Goal: Task Accomplishment & Management: Complete application form

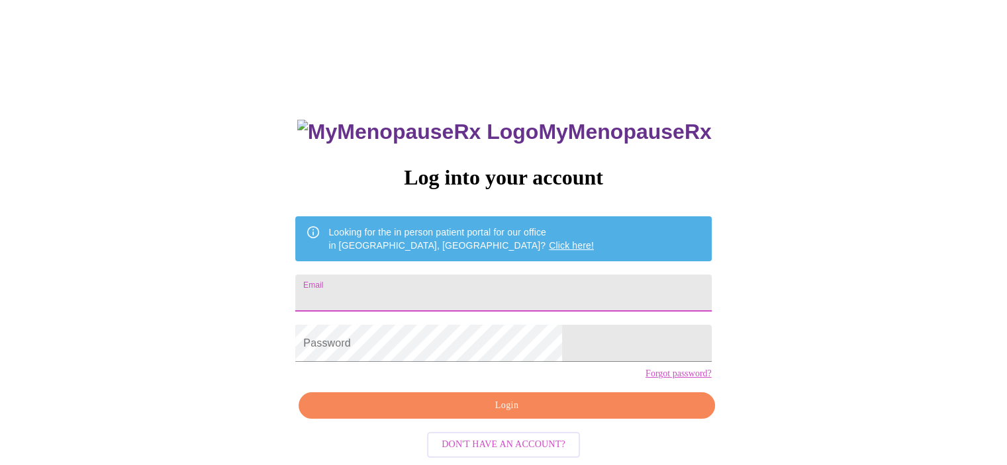
click at [402, 281] on input "Email" at bounding box center [503, 293] width 416 height 37
type input "[EMAIL_ADDRESS][DOMAIN_NAME]"
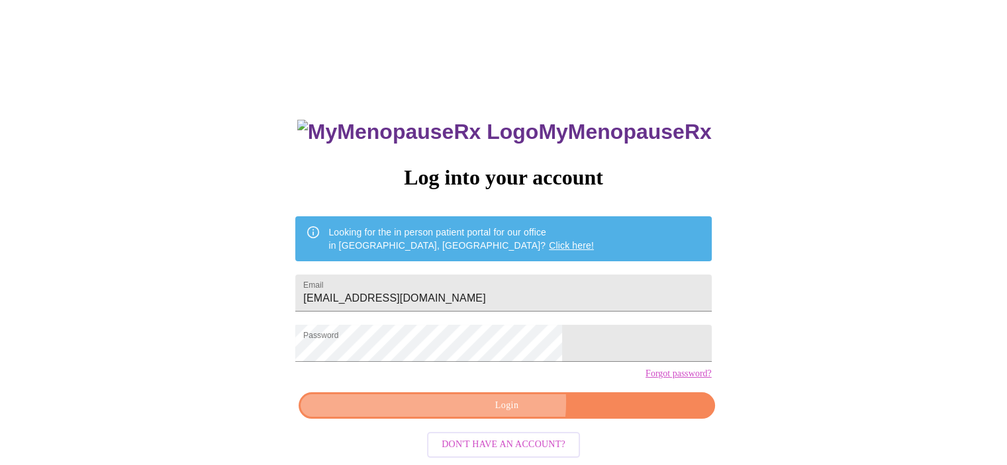
click at [491, 414] on span "Login" at bounding box center [506, 406] width 385 height 17
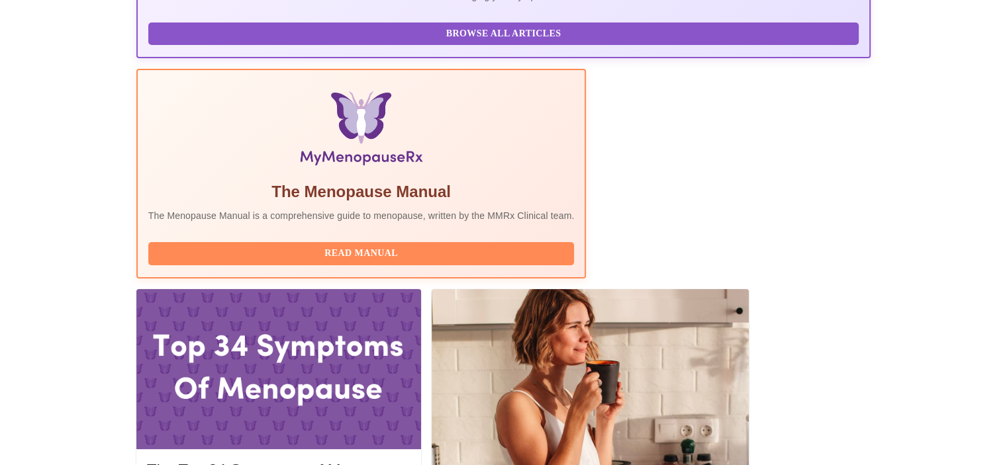
scroll to position [331, 0]
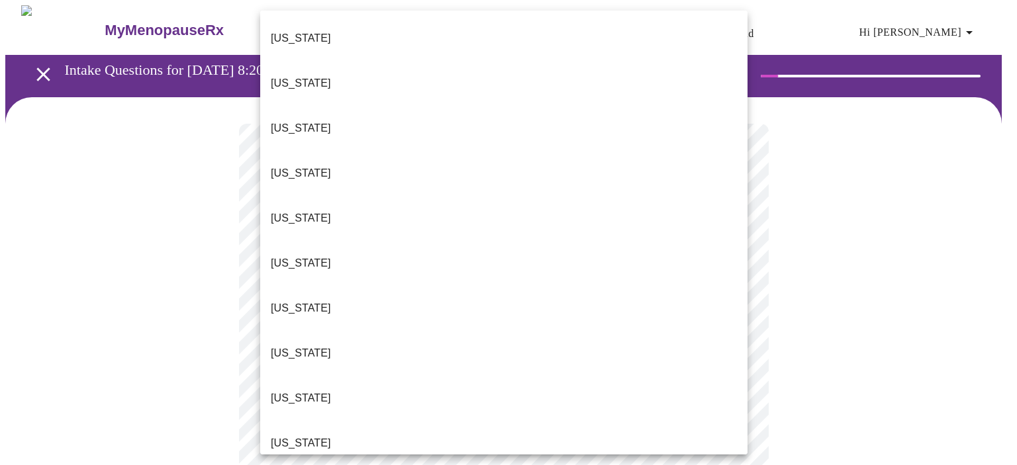
click at [297, 120] on p "[US_STATE]" at bounding box center [301, 128] width 60 height 16
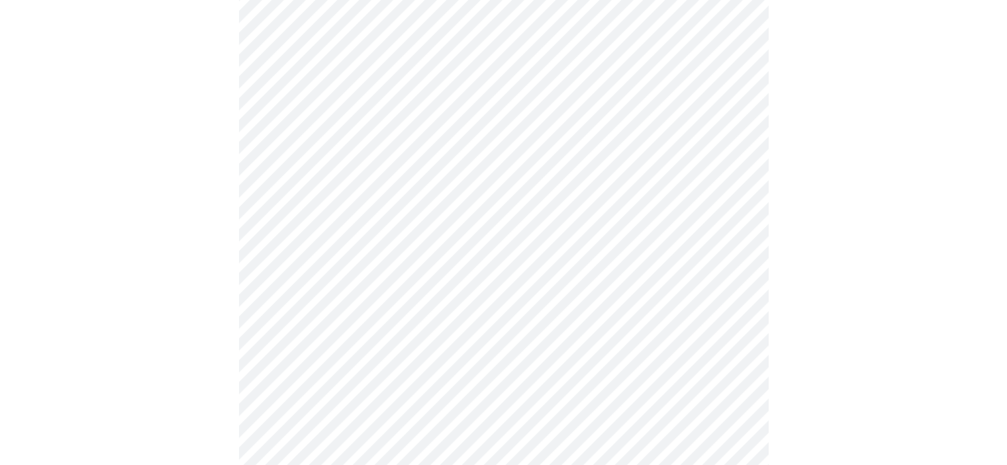
scroll to position [199, 0]
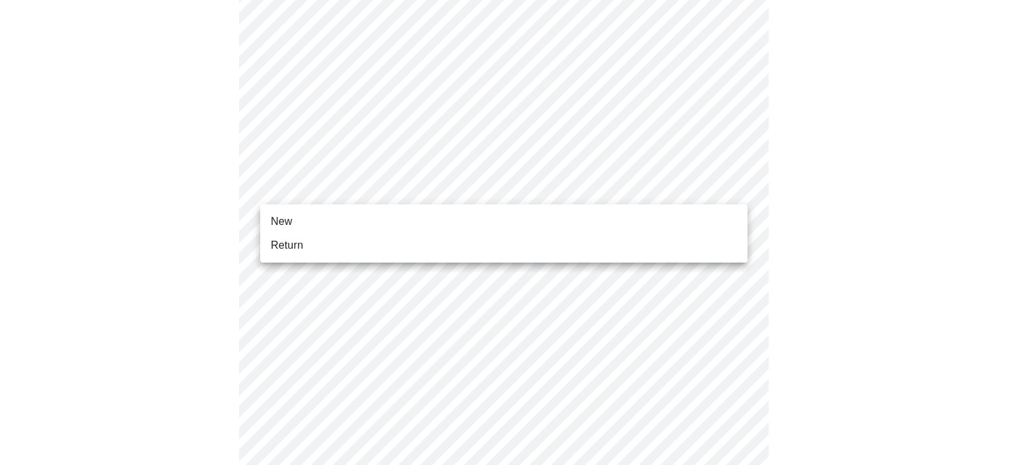
click at [741, 185] on body "MyMenopauseRx Appointments Messaging Labs Uploads Medications Community Refer a…" at bounding box center [508, 407] width 1006 height 1200
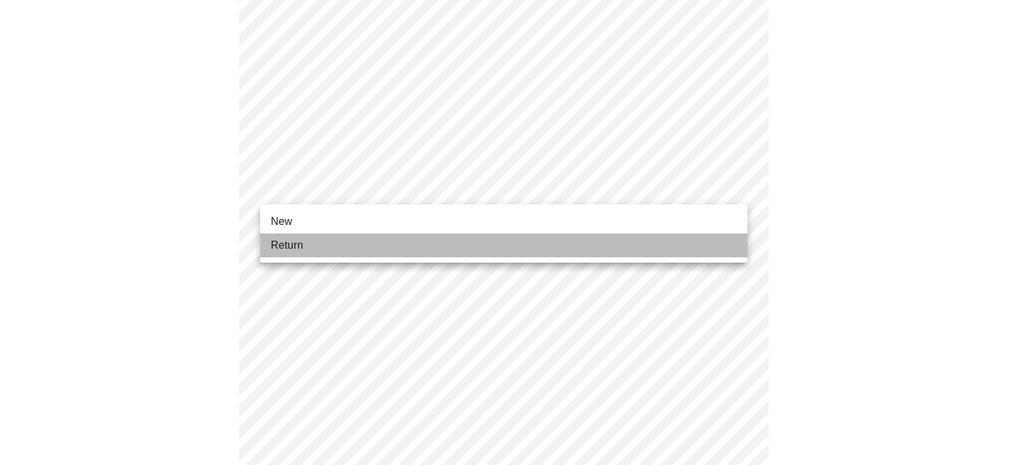
click at [367, 250] on li "Return" at bounding box center [503, 246] width 487 height 24
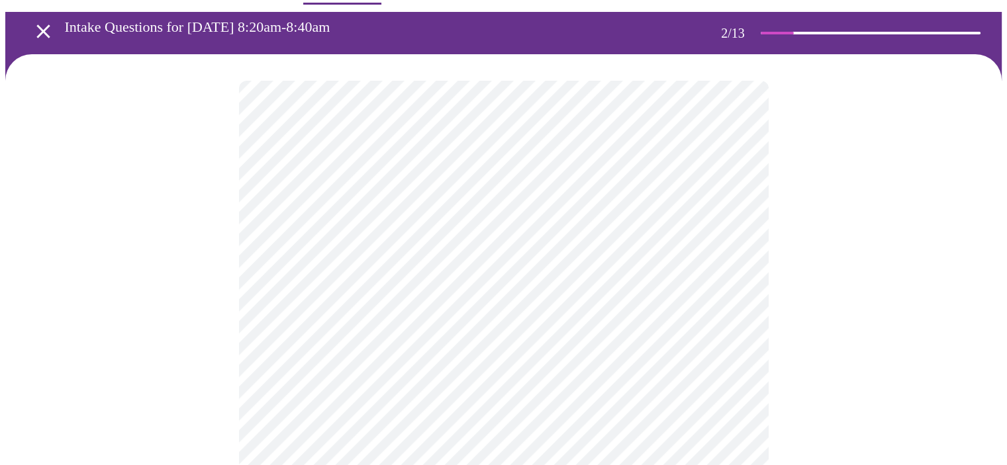
scroll to position [66, 0]
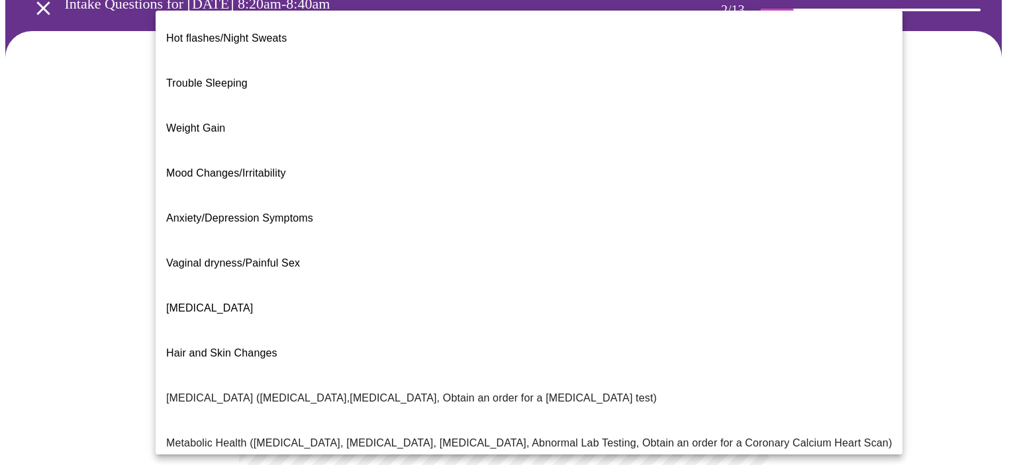
click at [738, 205] on body "MyMenopauseRx Appointments Messaging Labs Uploads Medications Community Refer a…" at bounding box center [508, 336] width 1006 height 795
click at [236, 106] on li "Weight Gain" at bounding box center [529, 128] width 747 height 45
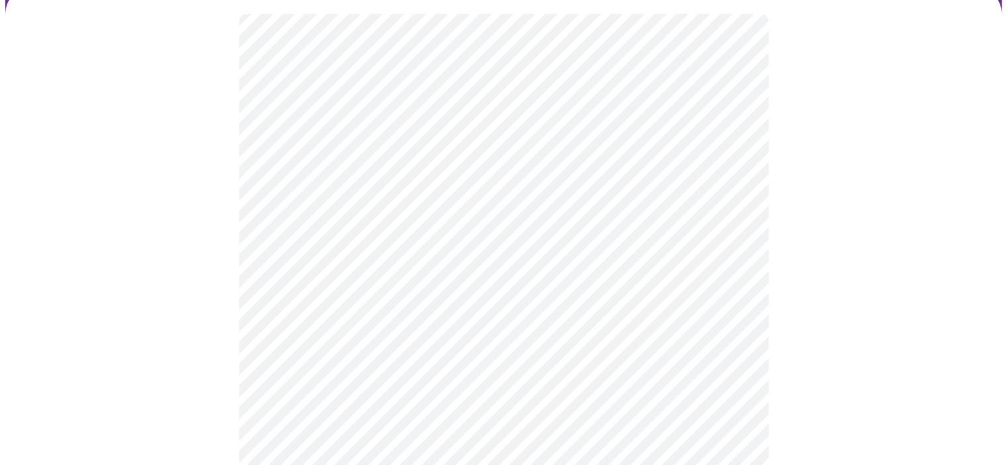
scroll to position [199, 0]
click at [735, 205] on body "MyMenopauseRx Appointments Messaging Labs Uploads Medications Community Refer a…" at bounding box center [508, 200] width 1006 height 787
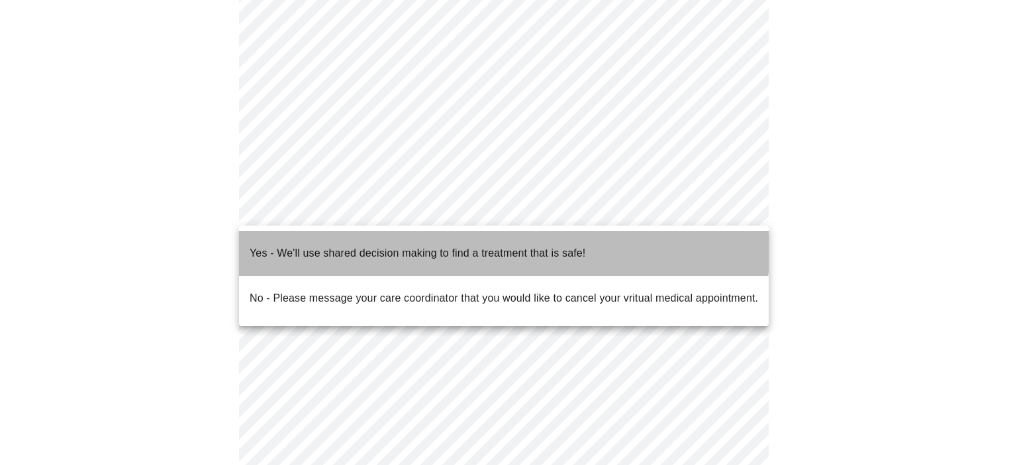
click at [411, 246] on p "Yes - We'll use shared decision making to find a treatment that is safe!" at bounding box center [418, 254] width 336 height 16
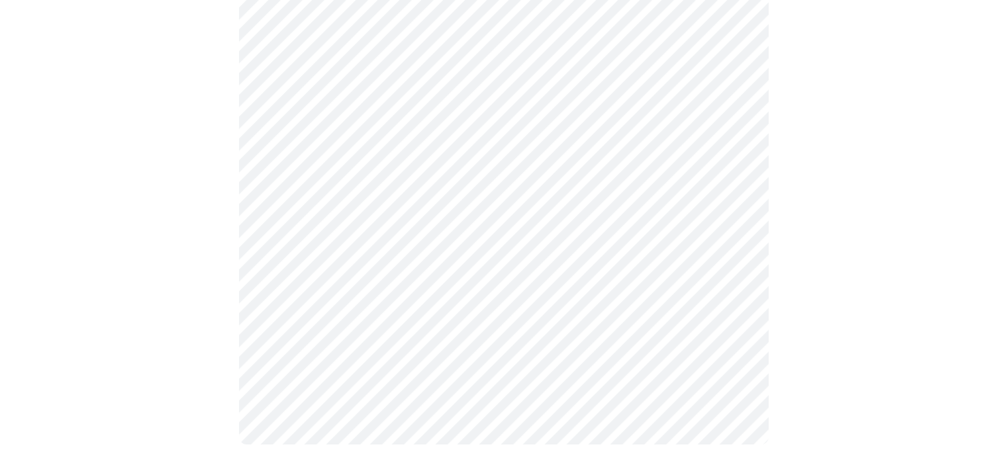
scroll to position [285, 0]
click at [175, 301] on div at bounding box center [503, 142] width 996 height 659
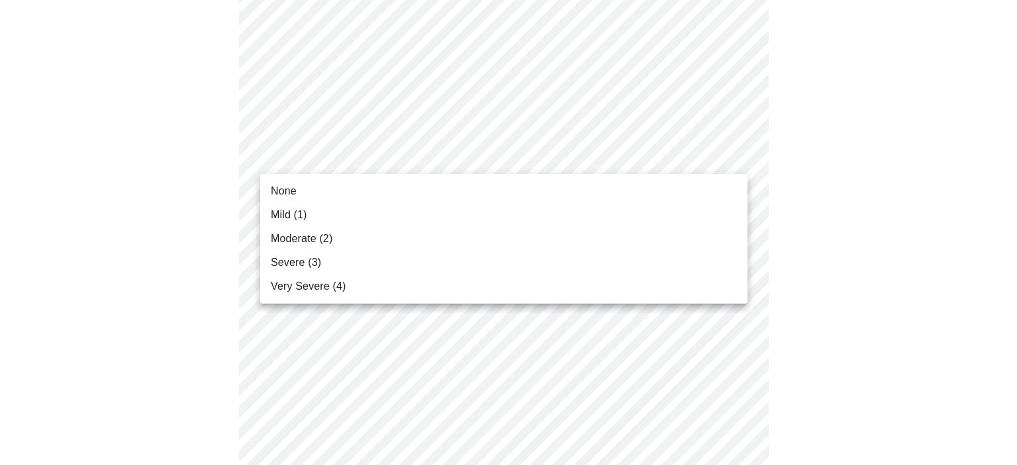
click at [277, 186] on span "None" at bounding box center [284, 191] width 26 height 16
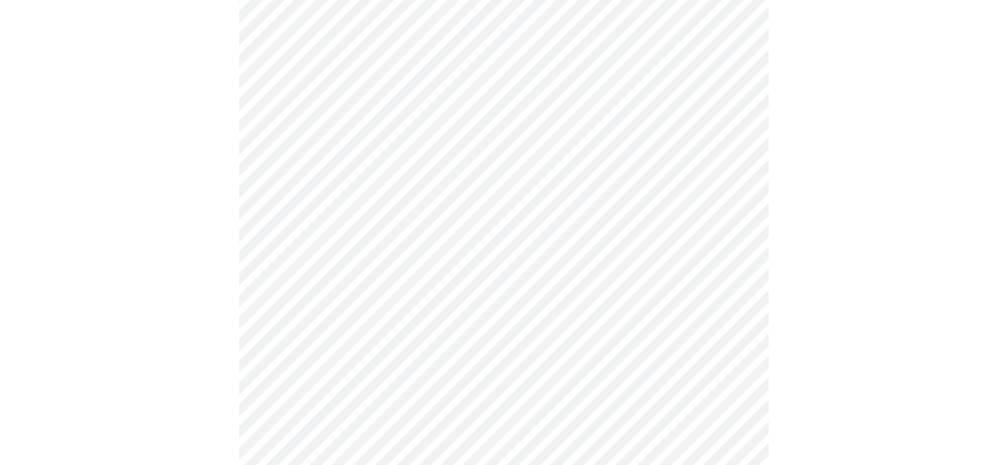
scroll to position [199, 0]
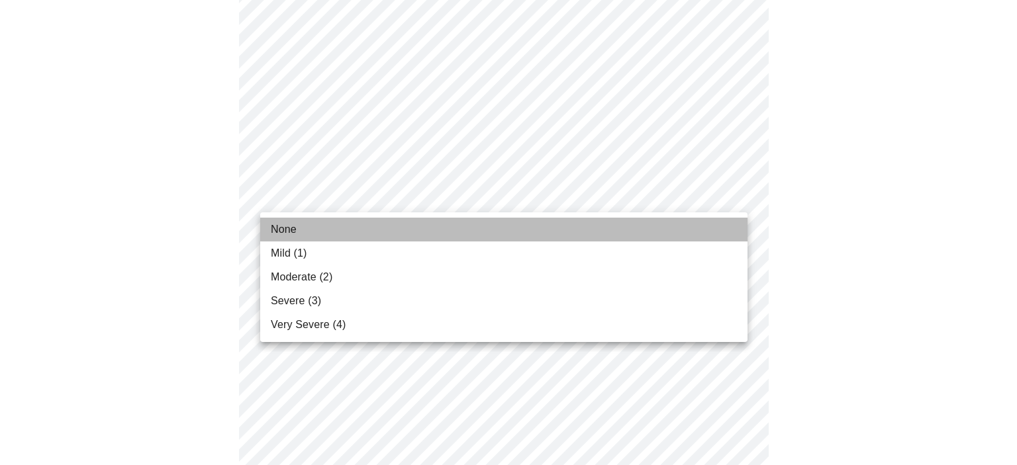
click at [355, 230] on li "None" at bounding box center [503, 230] width 487 height 24
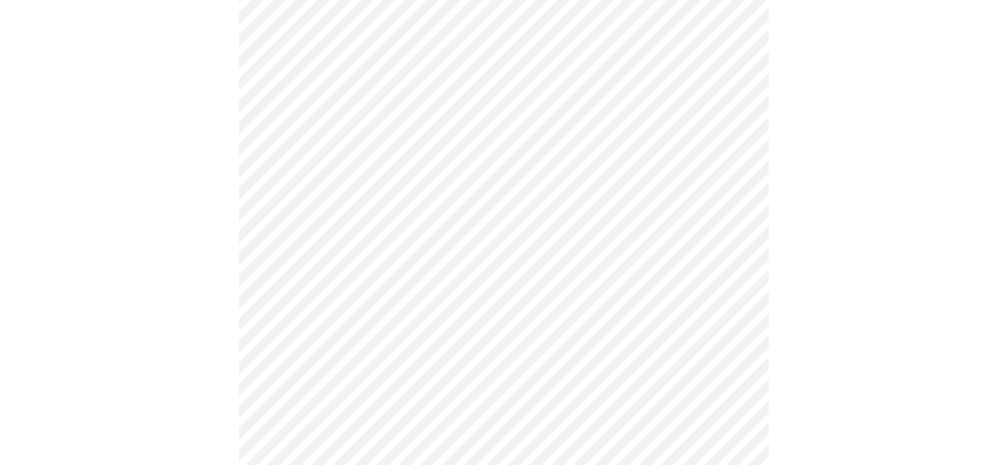
scroll to position [265, 0]
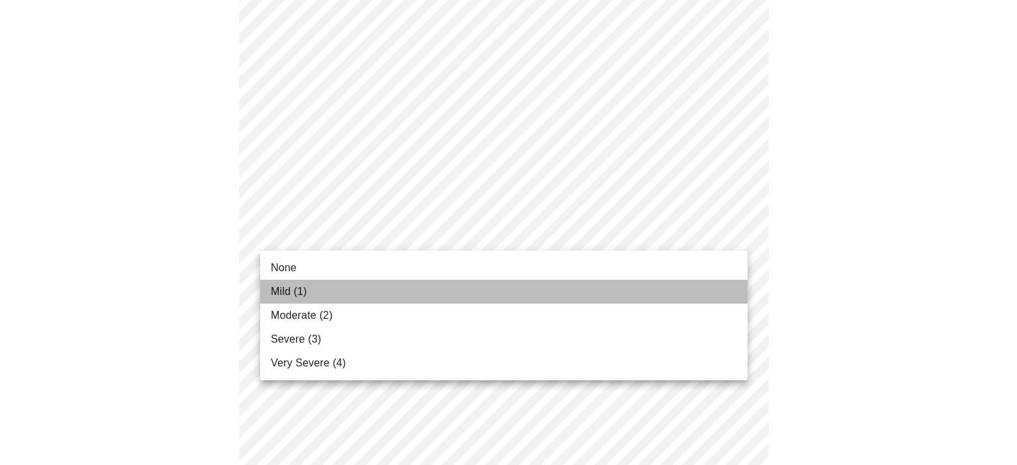
click at [281, 291] on span "Mild (1)" at bounding box center [289, 292] width 36 height 16
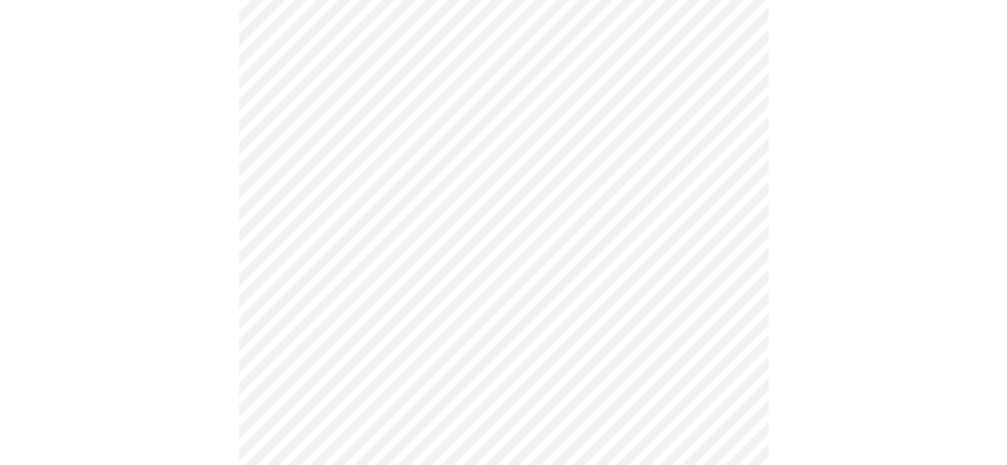
scroll to position [397, 0]
click at [733, 201] on body "MyMenopauseRx Appointments Messaging Labs Uploads Medications Community Refer a…" at bounding box center [508, 460] width 1006 height 1705
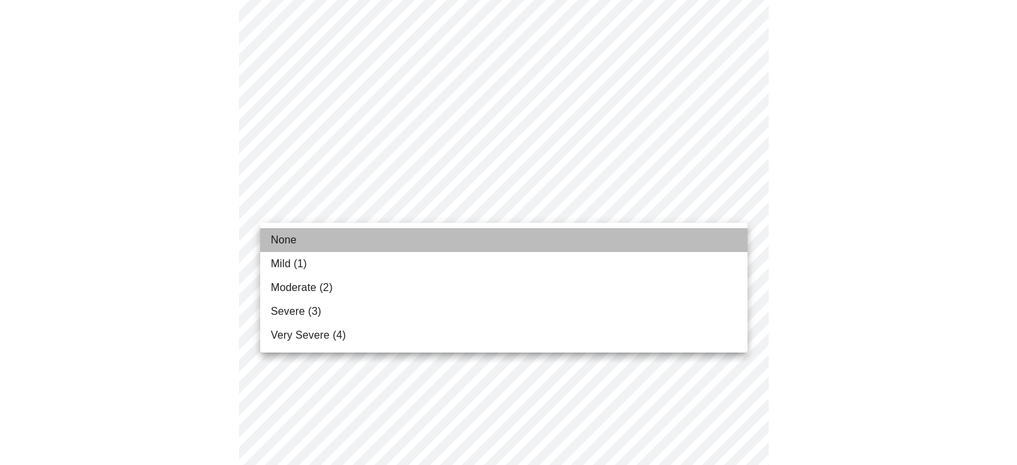
click at [342, 233] on li "None" at bounding box center [503, 240] width 487 height 24
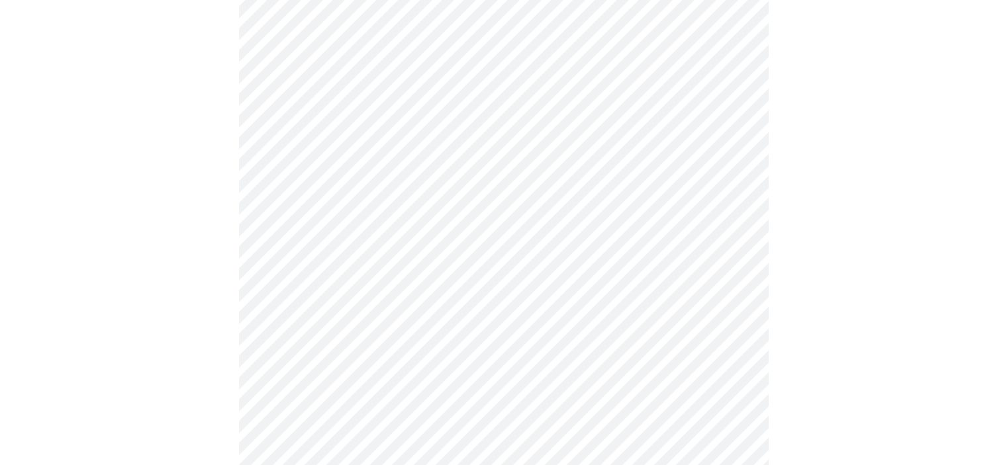
scroll to position [463, 0]
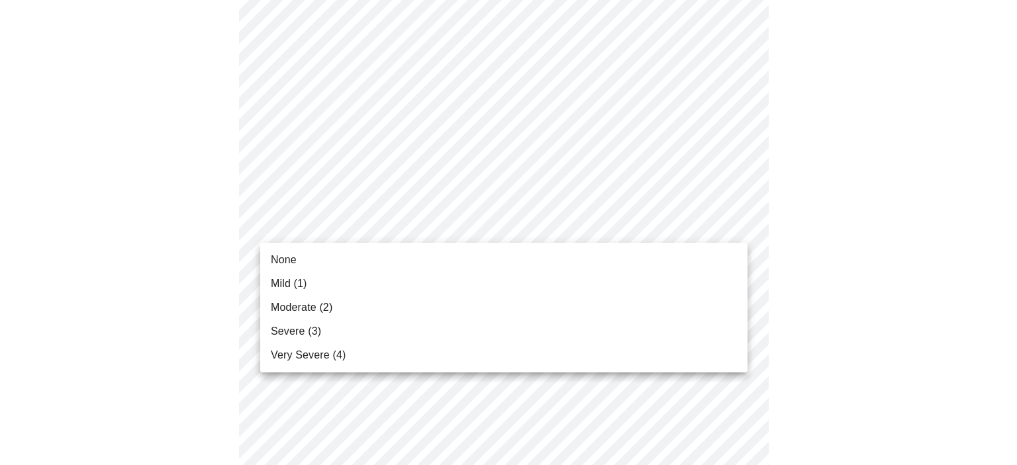
click at [728, 222] on body "MyMenopauseRx Appointments Messaging Labs Uploads Medications Community Refer a…" at bounding box center [508, 385] width 1006 height 1686
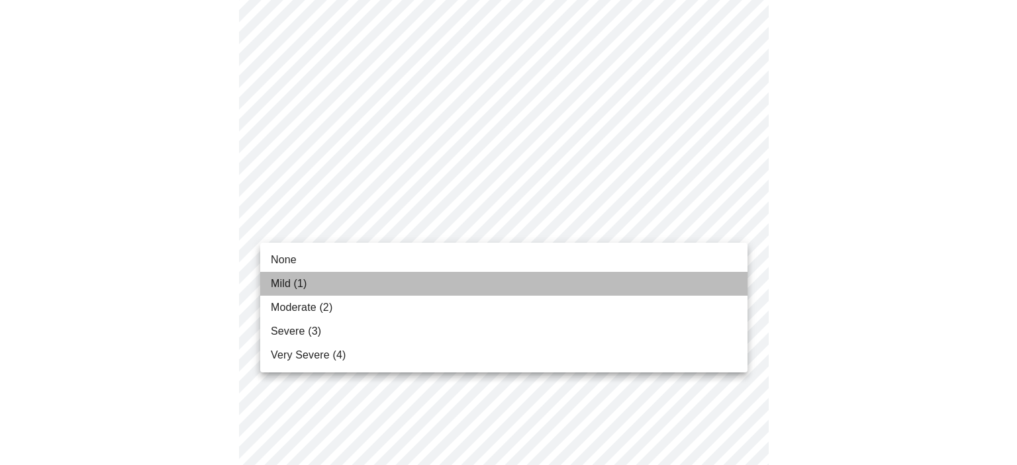
click at [317, 283] on li "Mild (1)" at bounding box center [503, 284] width 487 height 24
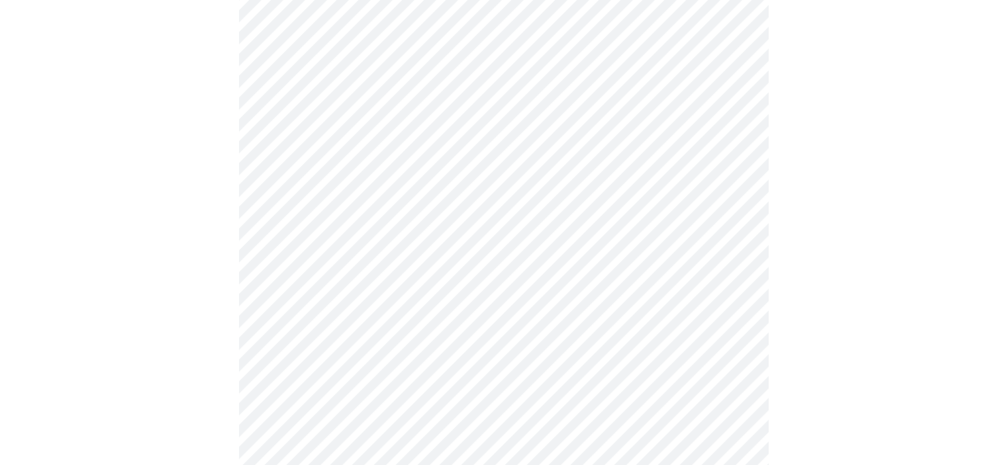
scroll to position [530, 0]
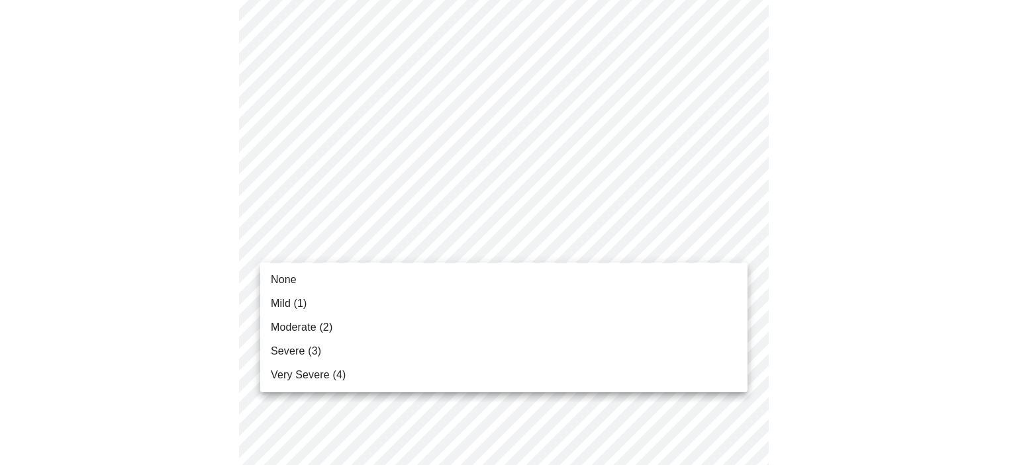
click at [733, 242] on body "MyMenopauseRx Appointments Messaging Labs Uploads Medications Community Refer a…" at bounding box center [508, 310] width 1006 height 1668
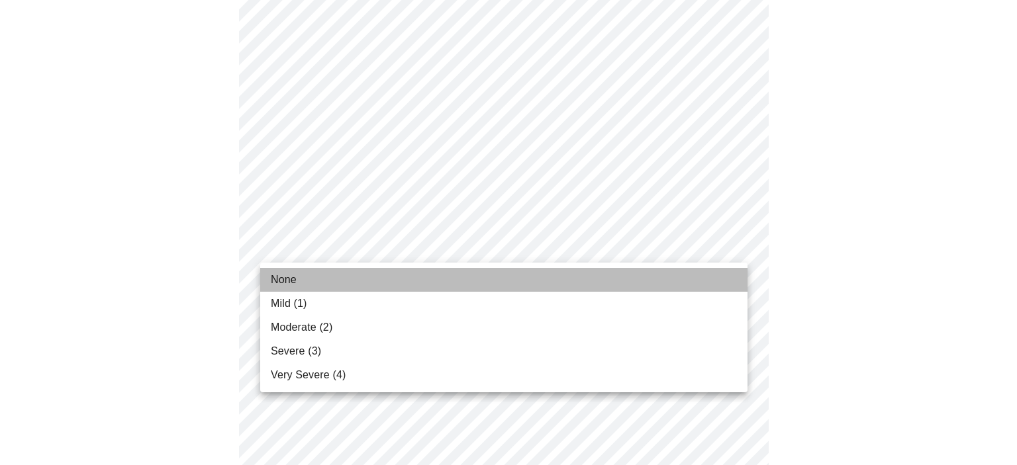
click at [461, 280] on li "None" at bounding box center [503, 280] width 487 height 24
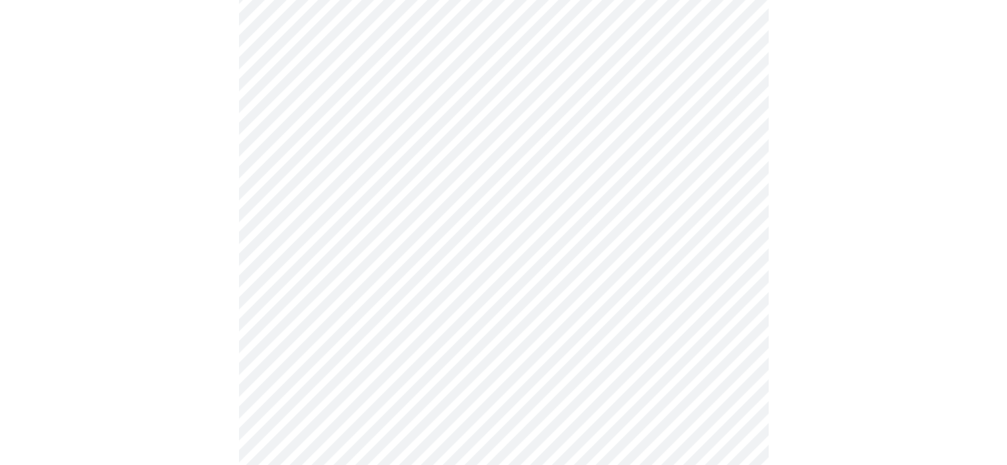
scroll to position [662, 0]
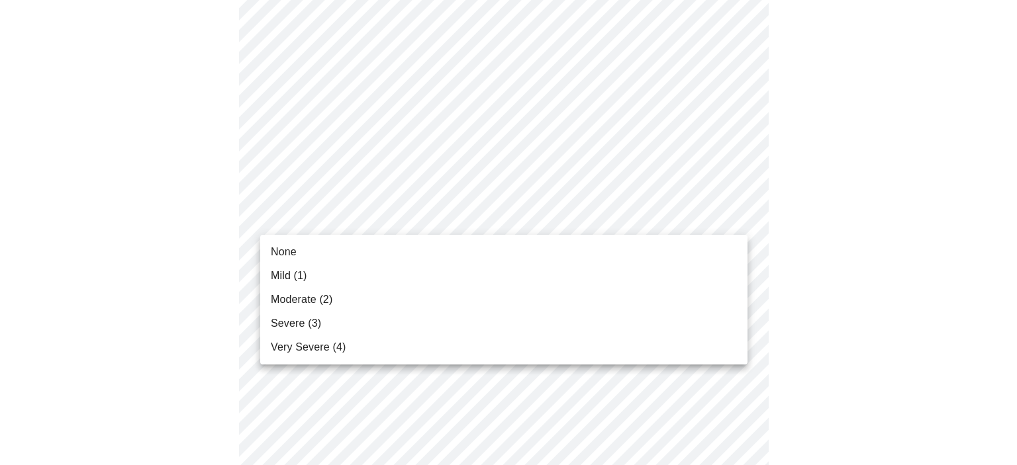
click at [731, 216] on body "MyMenopauseRx Appointments Messaging Labs Uploads Medications Community Refer a…" at bounding box center [508, 167] width 1006 height 1649
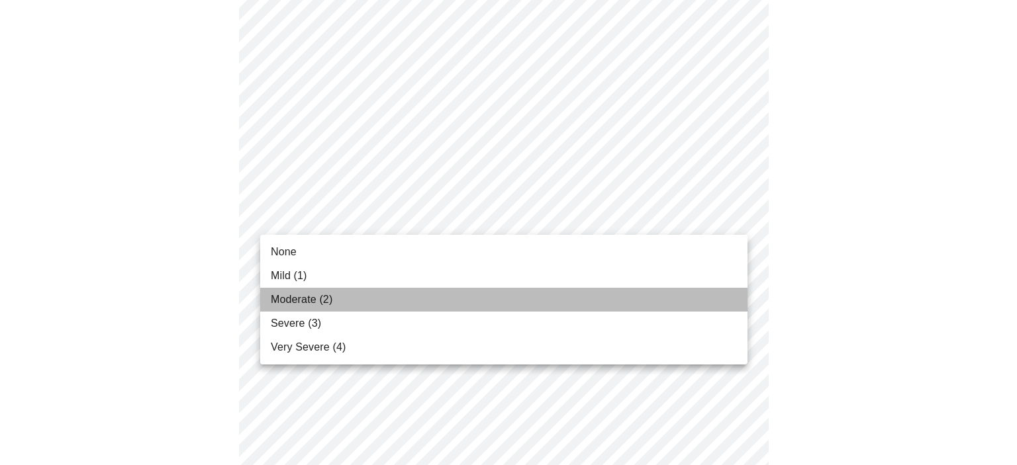
click at [332, 293] on span "Moderate (2)" at bounding box center [302, 300] width 62 height 16
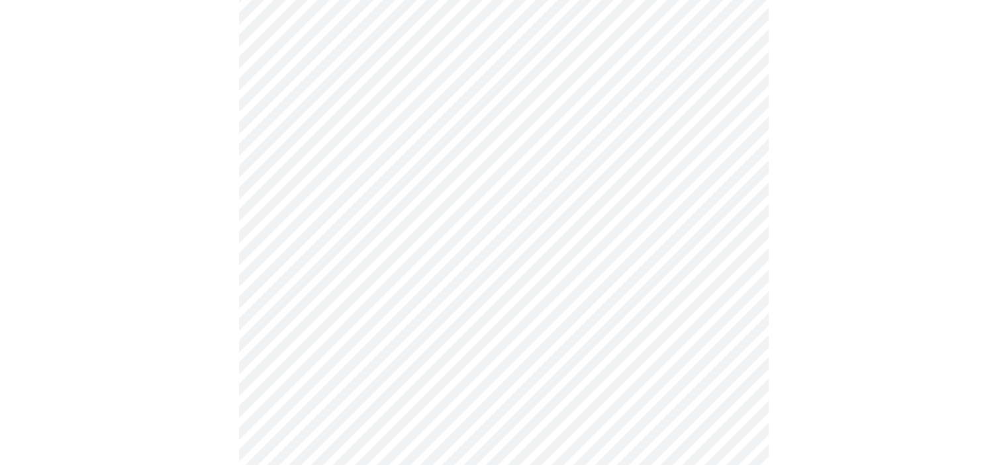
scroll to position [794, 0]
click at [739, 188] on body "MyMenopauseRx Appointments Messaging Labs Uploads Medications Community Refer a…" at bounding box center [508, 26] width 1006 height 1630
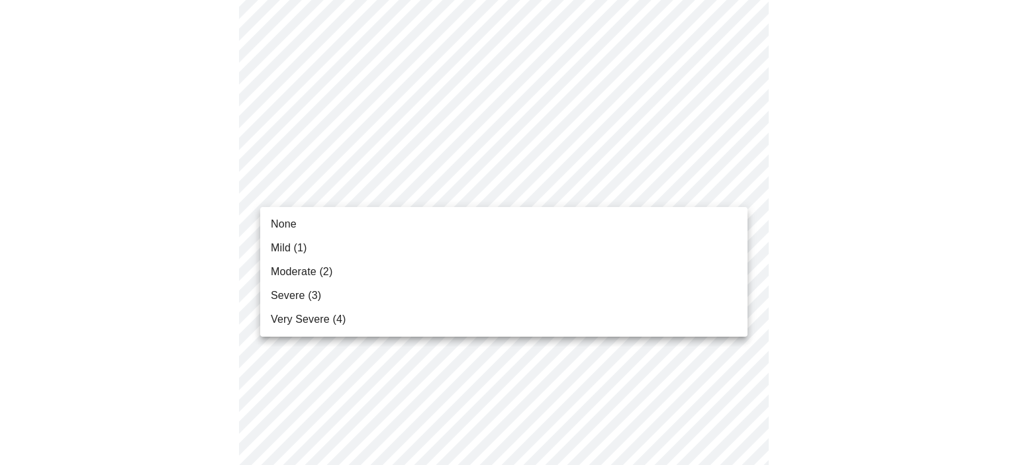
click at [306, 273] on span "Moderate (2)" at bounding box center [302, 272] width 62 height 16
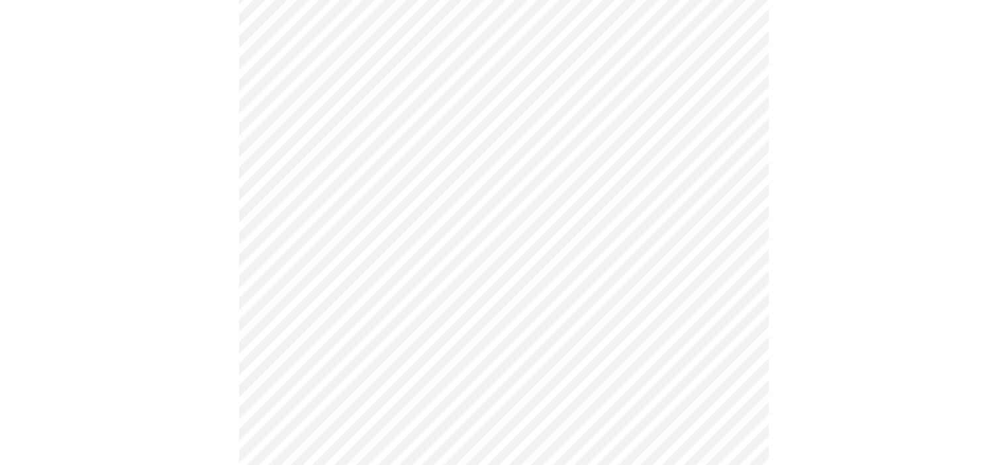
scroll to position [927, 0]
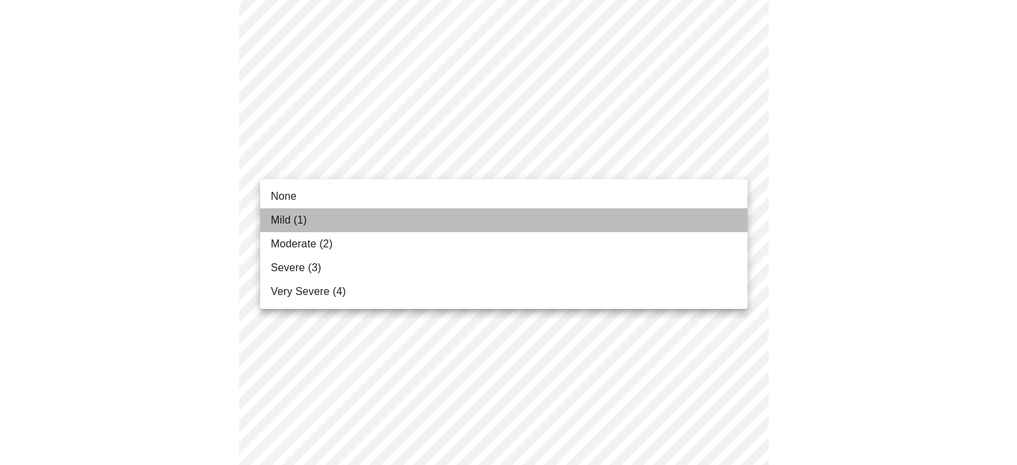
click at [281, 222] on span "Mild (1)" at bounding box center [289, 220] width 36 height 16
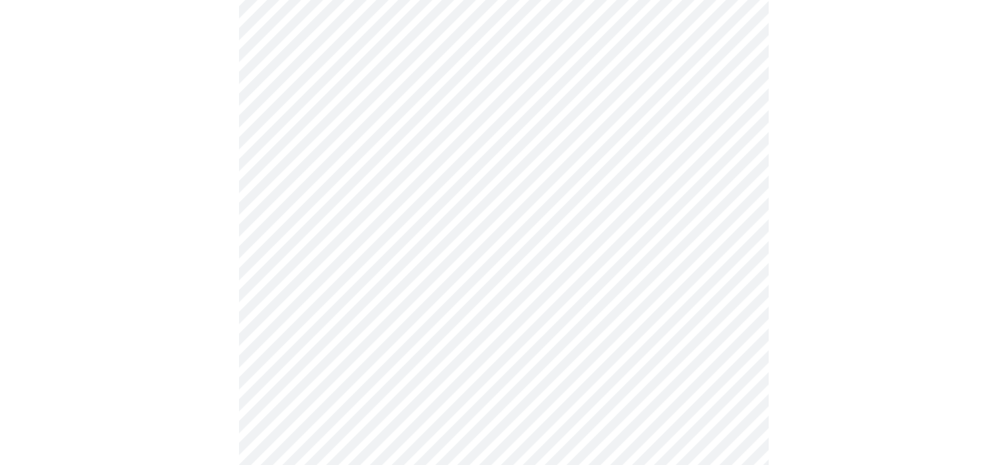
scroll to position [993, 0]
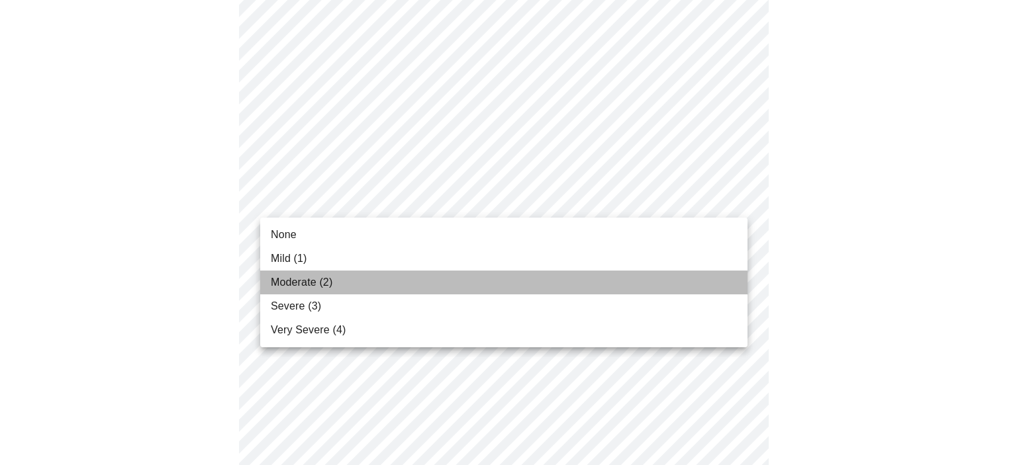
click at [323, 281] on span "Moderate (2)" at bounding box center [302, 283] width 62 height 16
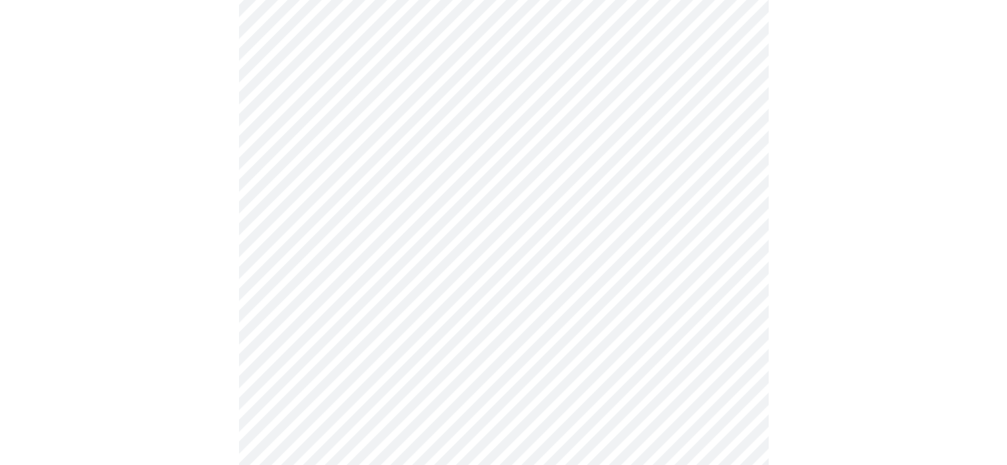
scroll to position [1059, 0]
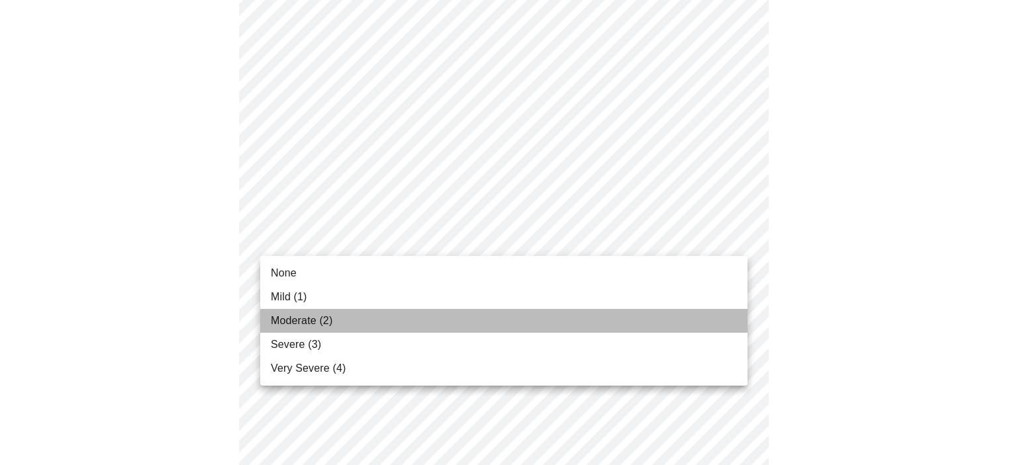
click at [288, 321] on span "Moderate (2)" at bounding box center [302, 321] width 62 height 16
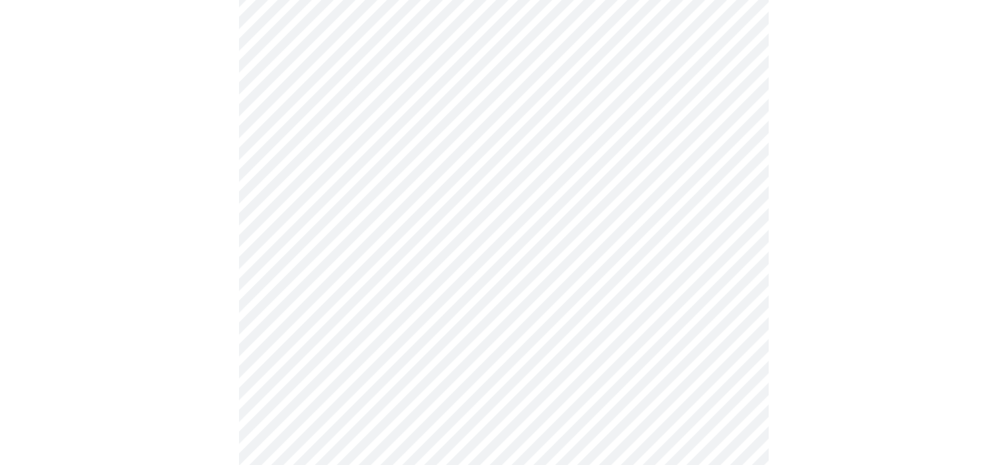
scroll to position [662, 0]
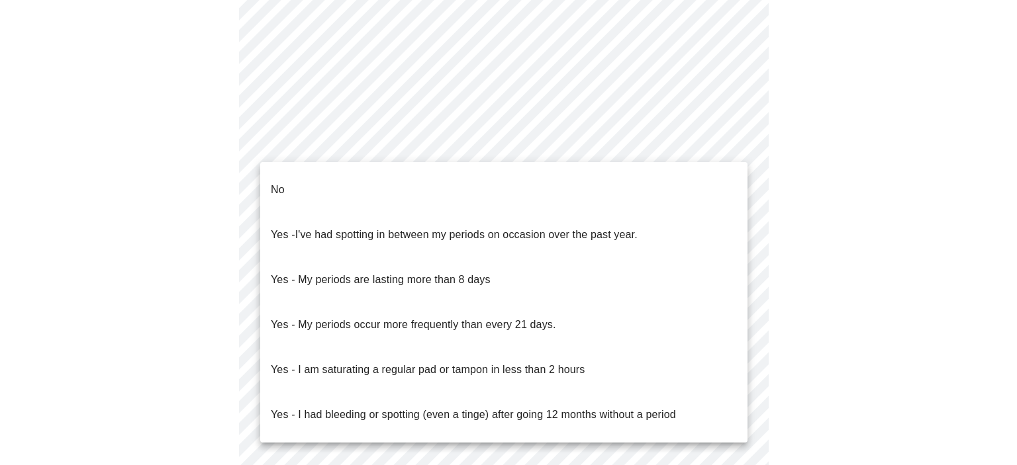
click at [450, 179] on li "No" at bounding box center [503, 189] width 487 height 45
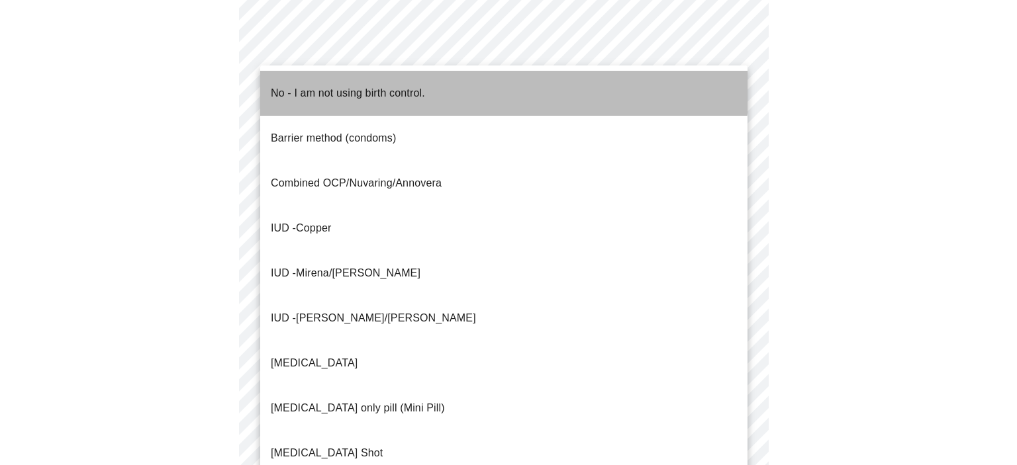
click at [365, 85] on p "No - I am not using birth control." at bounding box center [348, 93] width 154 height 16
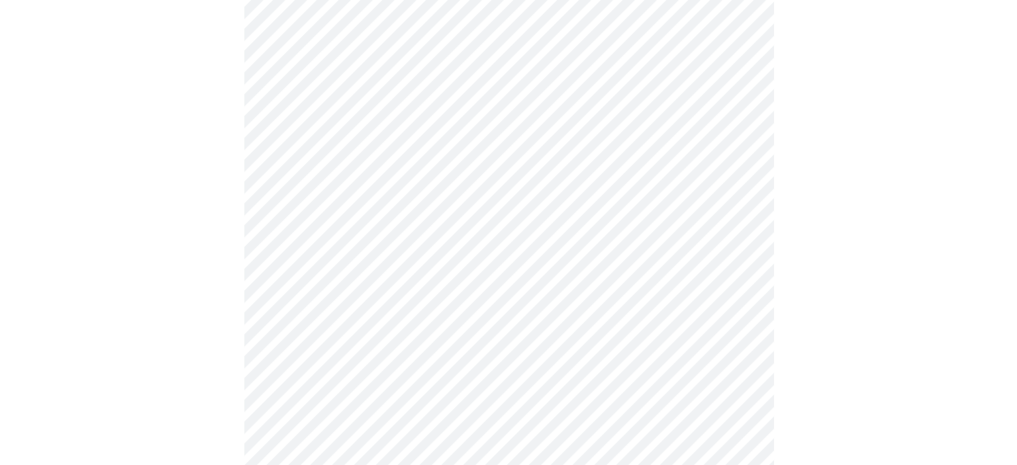
scroll to position [824, 0]
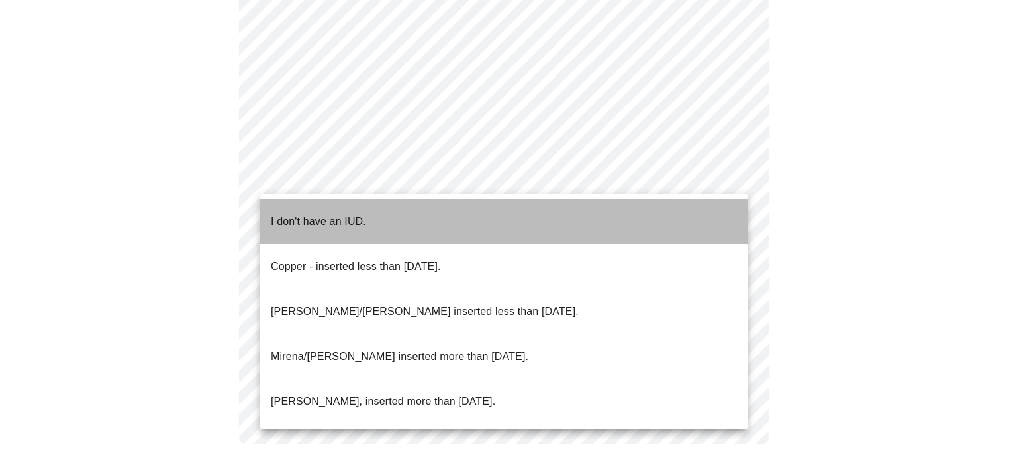
click at [327, 214] on p "I don't have an IUD." at bounding box center [318, 222] width 95 height 16
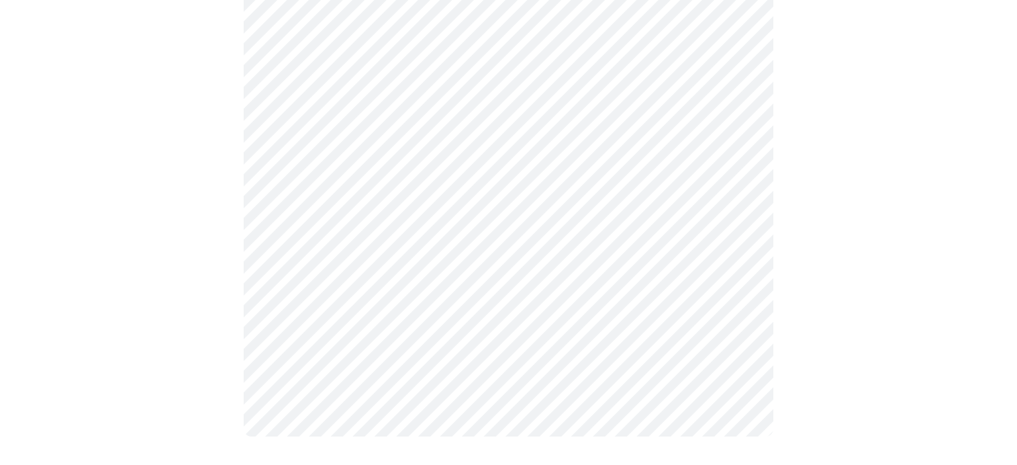
scroll to position [816, 0]
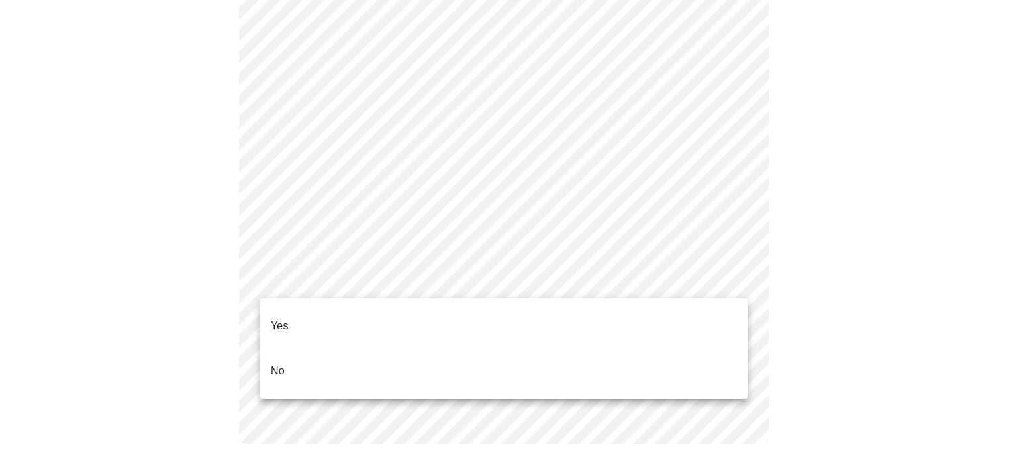
click at [346, 316] on li "Yes" at bounding box center [503, 326] width 487 height 45
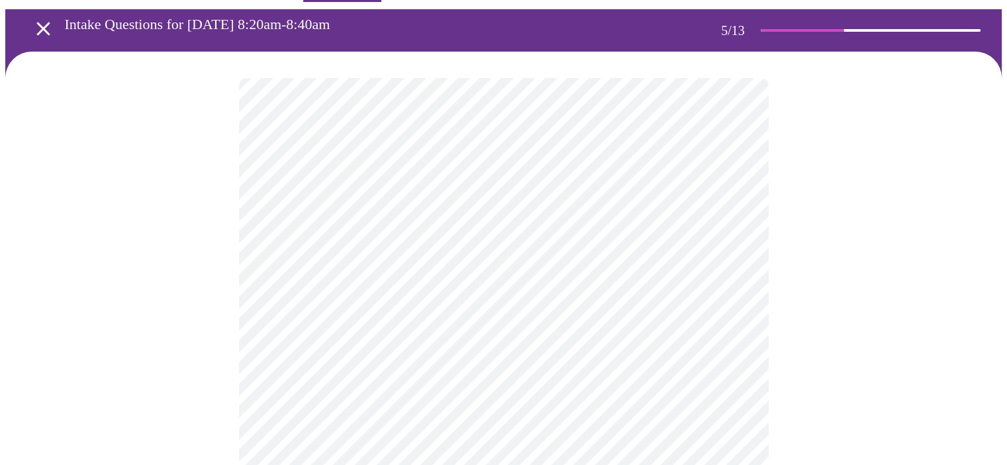
scroll to position [66, 0]
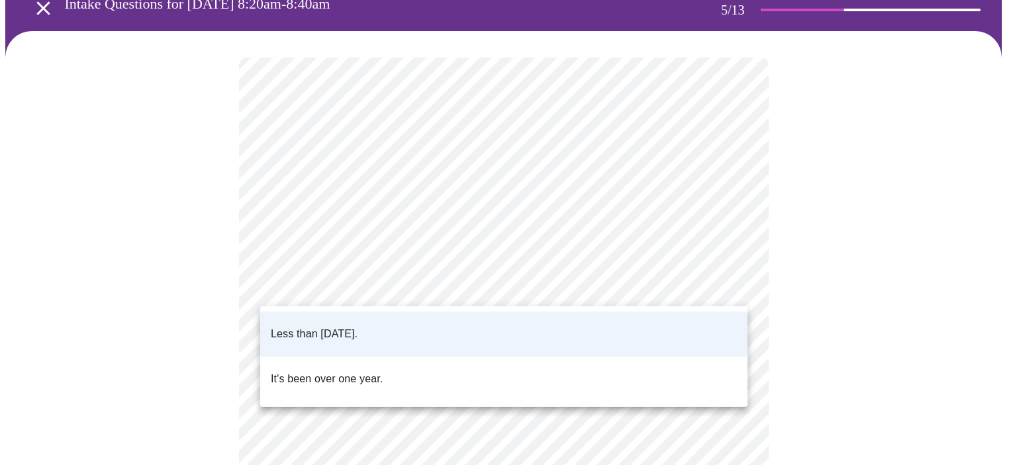
click at [737, 280] on body "MyMenopauseRx Appointments Messaging Labs Uploads Medications Community Refer a…" at bounding box center [508, 428] width 1006 height 978
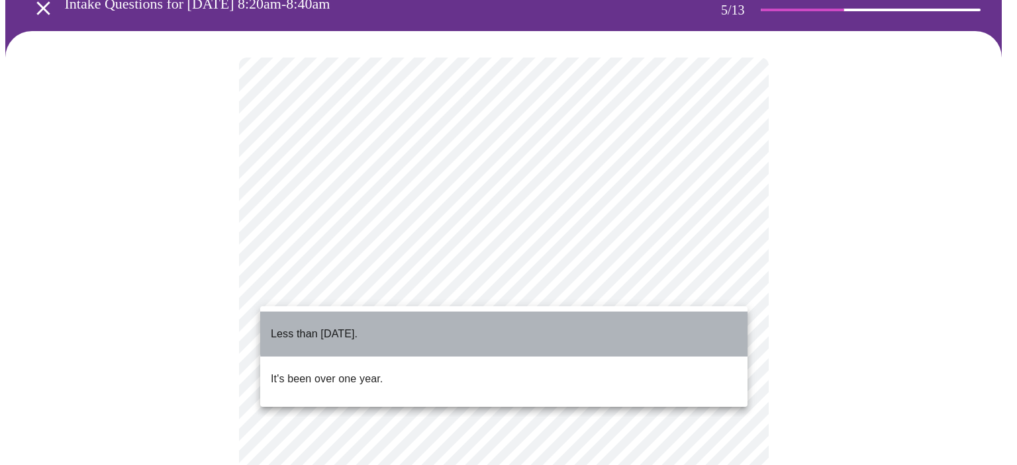
click at [702, 320] on li "Less than one year ago." at bounding box center [503, 334] width 487 height 45
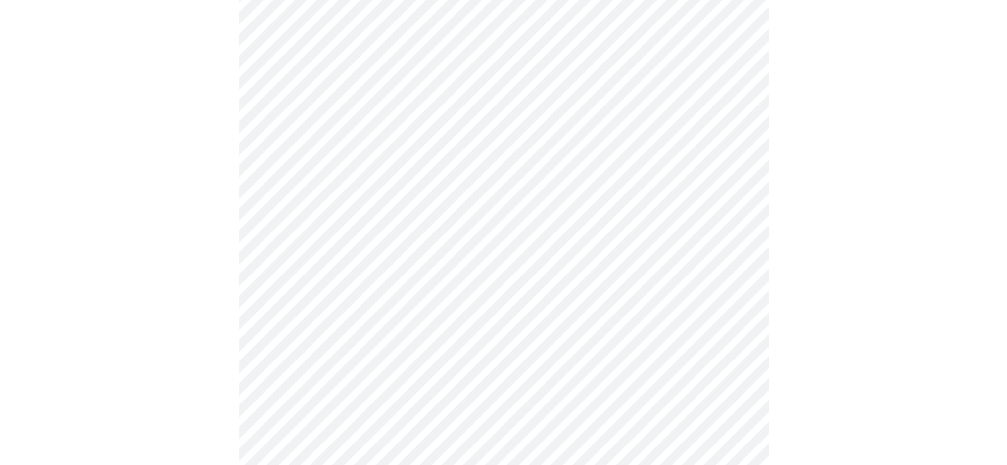
scroll to position [199, 0]
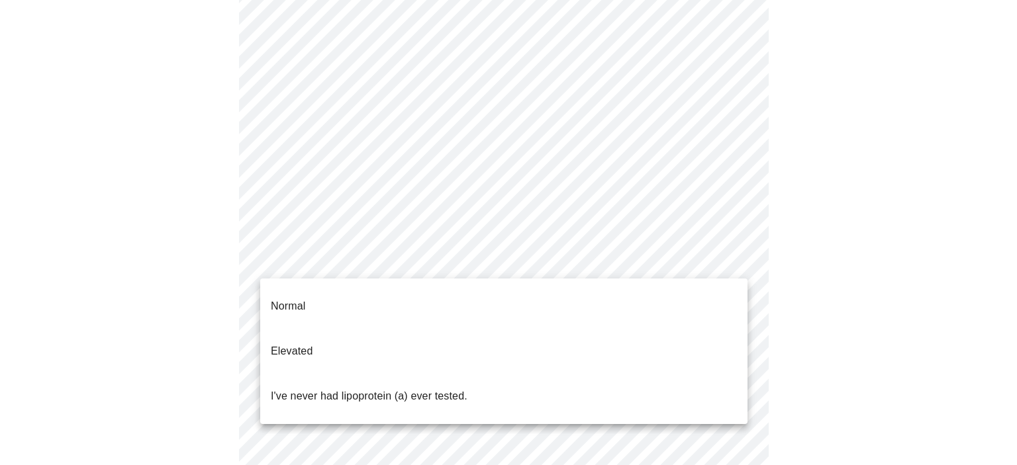
click at [733, 262] on body "MyMenopauseRx Appointments Messaging Labs Uploads Medications Community Refer a…" at bounding box center [508, 296] width 1006 height 978
click at [794, 238] on div at bounding box center [508, 232] width 1017 height 465
click at [740, 257] on body "MyMenopauseRx Appointments Messaging Labs Uploads Medications Community Refer a…" at bounding box center [508, 296] width 1006 height 978
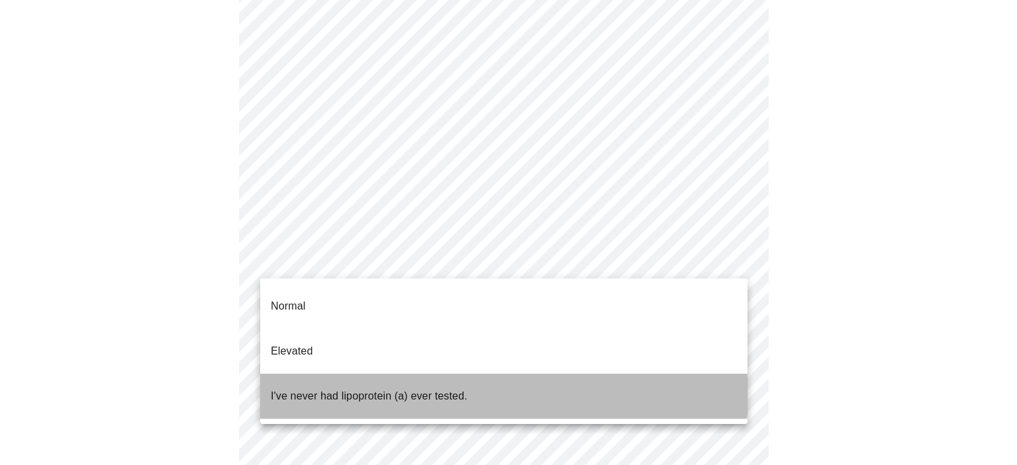
click at [387, 389] on p "I've never had lipoprotein (a) ever tested." at bounding box center [369, 397] width 197 height 16
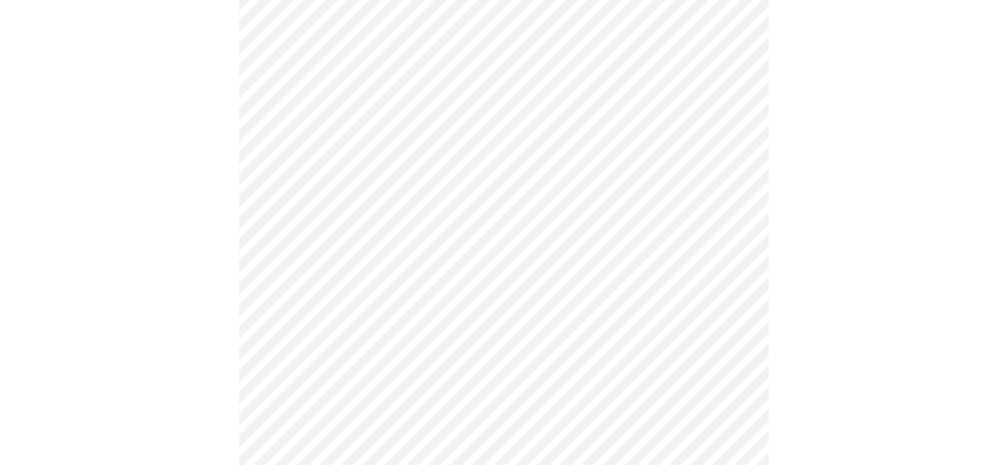
scroll to position [3442, 0]
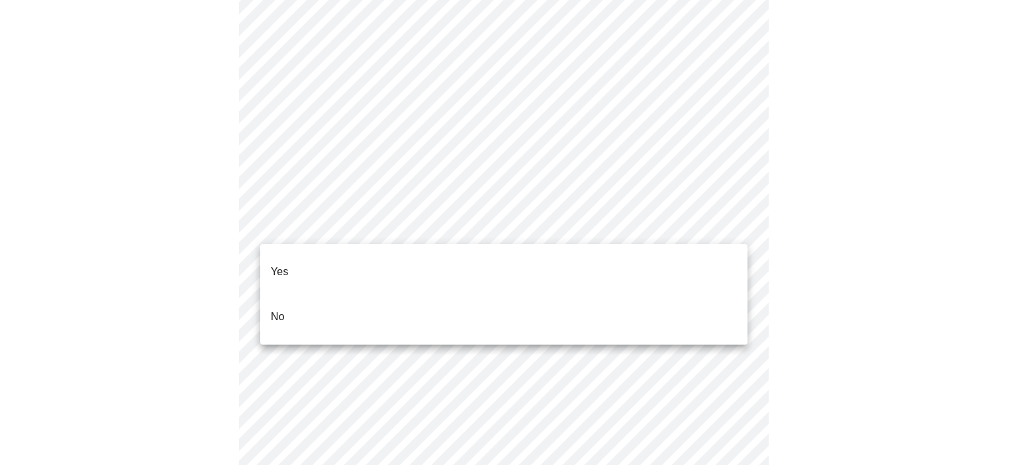
click at [281, 309] on p "No" at bounding box center [278, 317] width 14 height 16
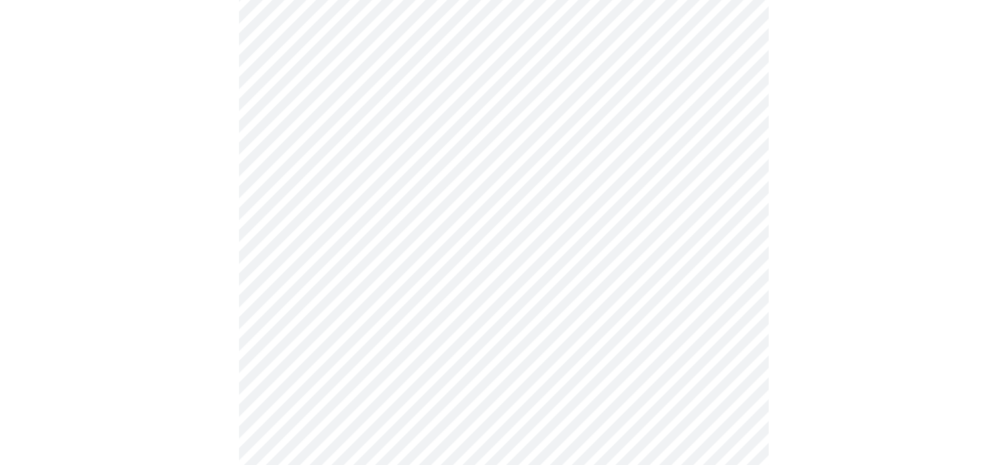
scroll to position [397, 0]
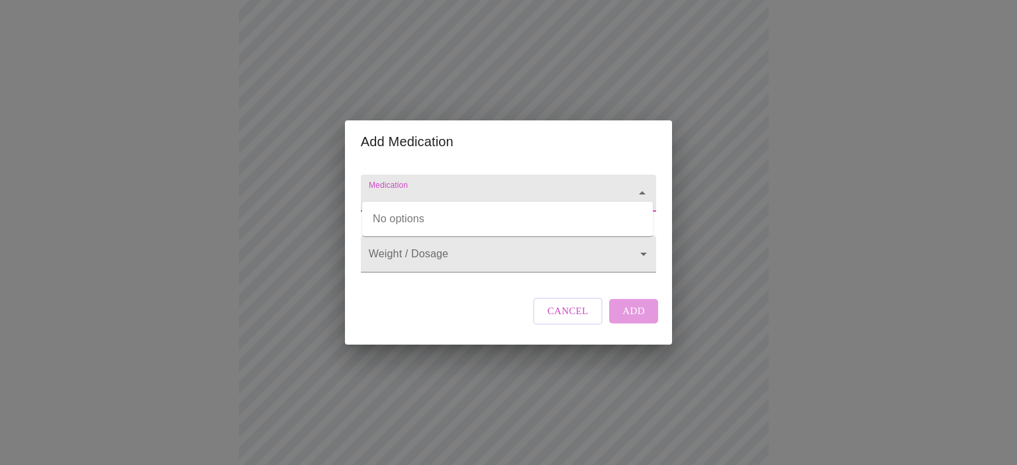
click at [406, 187] on input "Medication" at bounding box center [489, 199] width 247 height 24
click at [642, 185] on icon "Close" at bounding box center [642, 193] width 16 height 16
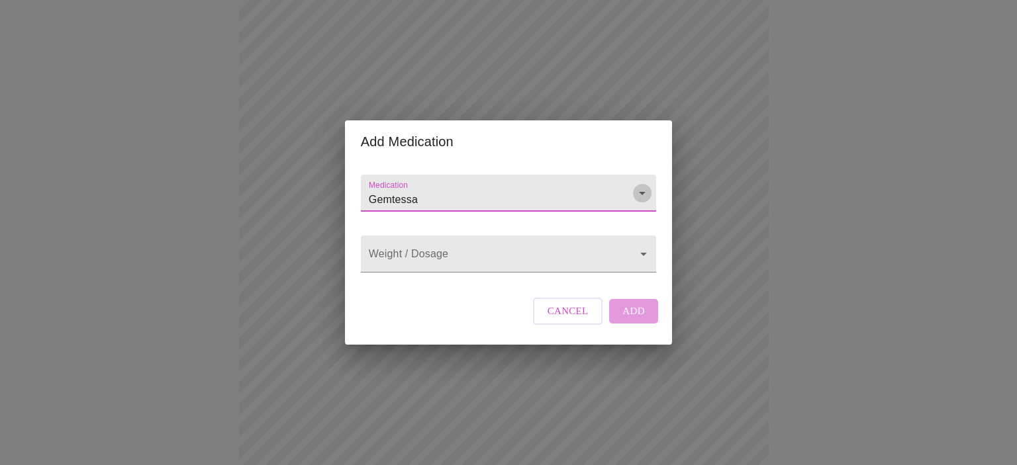
click at [638, 185] on icon "Open" at bounding box center [642, 193] width 16 height 16
type input "Gemtessa"
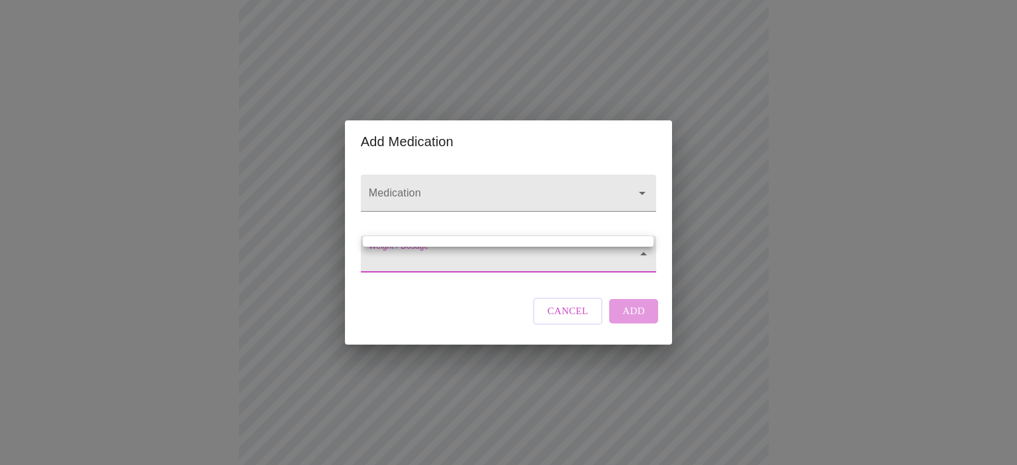
click at [451, 251] on body "MyMenopauseRx Appointments Messaging Labs Uploads Medications Community Refer a…" at bounding box center [508, 263] width 1006 height 1311
click at [446, 260] on div at bounding box center [508, 232] width 1017 height 465
click at [381, 248] on body "MyMenopauseRx Appointments Messaging Labs Uploads Medications Community Refer a…" at bounding box center [508, 263] width 1006 height 1311
click at [395, 269] on div at bounding box center [508, 232] width 1017 height 465
click at [631, 254] on body "MyMenopauseRx Appointments Messaging Labs Uploads Medications Community Refer a…" at bounding box center [508, 263] width 1006 height 1311
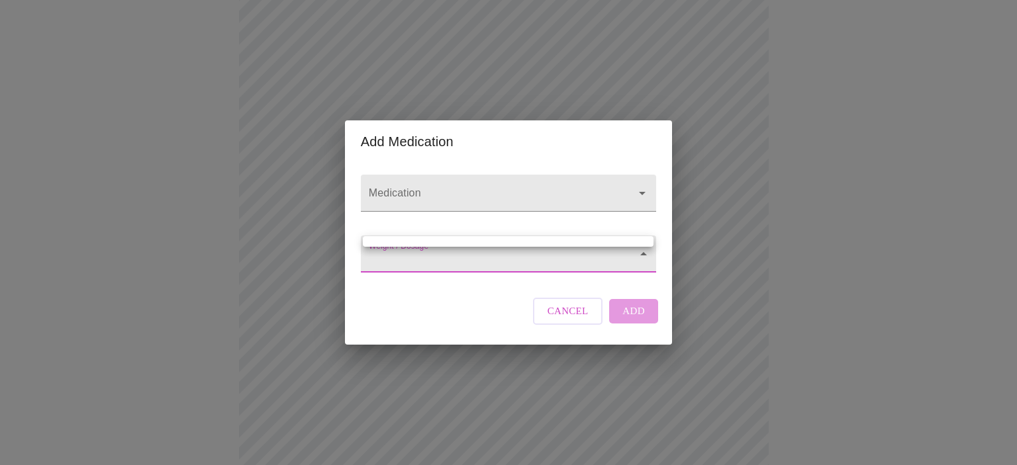
click at [641, 253] on div at bounding box center [508, 232] width 1017 height 465
click at [641, 192] on icon "Open" at bounding box center [642, 193] width 7 height 3
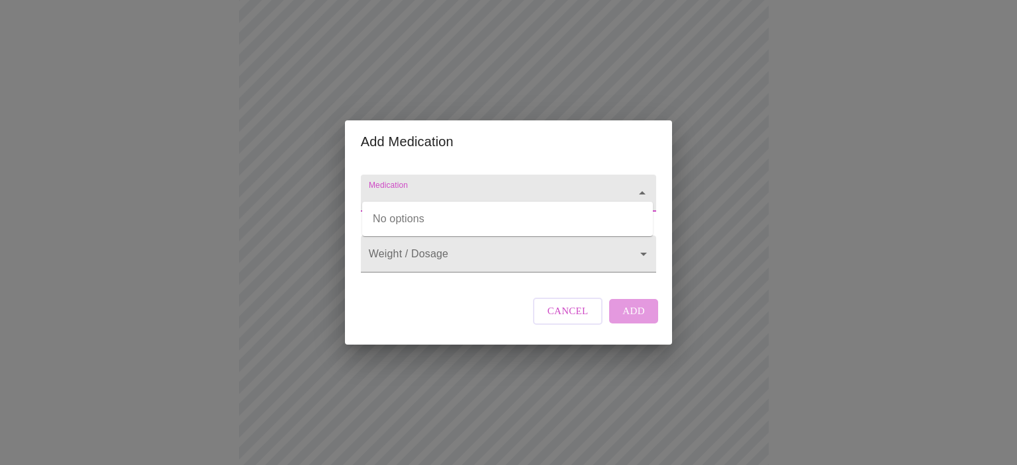
type input "g"
type input "Gemtessa"
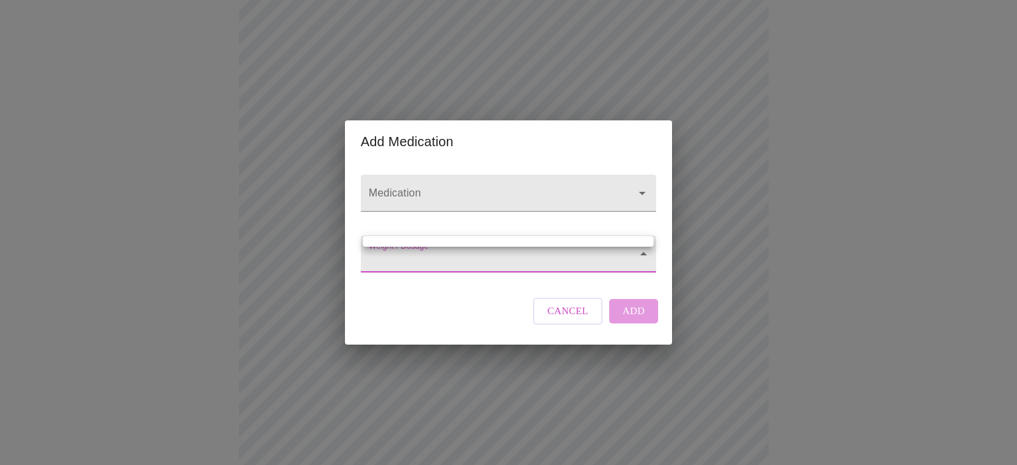
click at [379, 251] on body "MyMenopauseRx Appointments Messaging Labs Uploads Medications Community Refer a…" at bounding box center [508, 263] width 1006 height 1311
click at [418, 177] on div at bounding box center [508, 232] width 1017 height 465
click at [552, 320] on span "Cancel" at bounding box center [567, 311] width 41 height 17
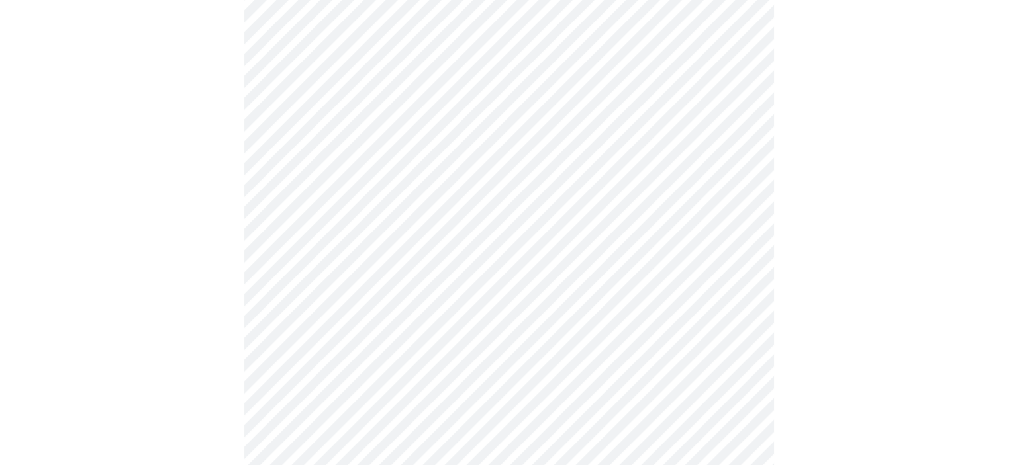
scroll to position [331, 0]
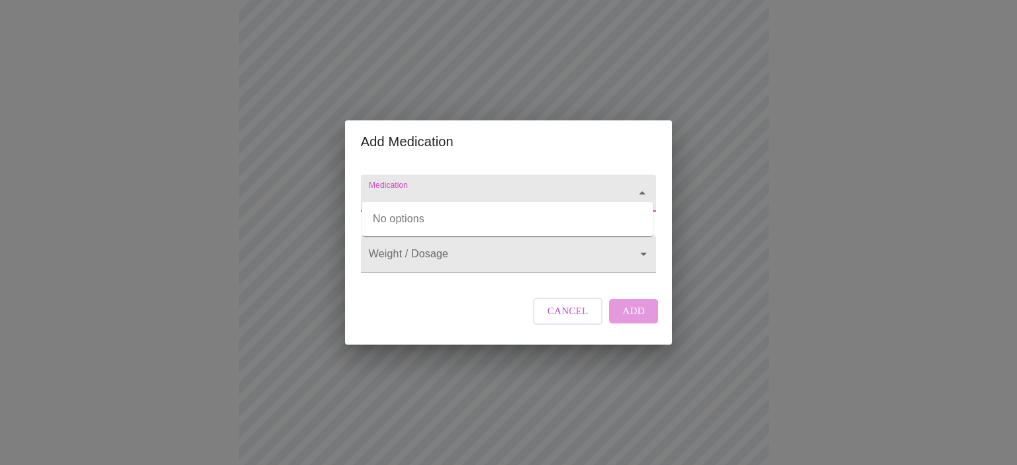
click at [401, 187] on input "Medication" at bounding box center [489, 199] width 247 height 24
click at [466, 214] on li "Gemtesa Oral Tablet" at bounding box center [507, 219] width 291 height 24
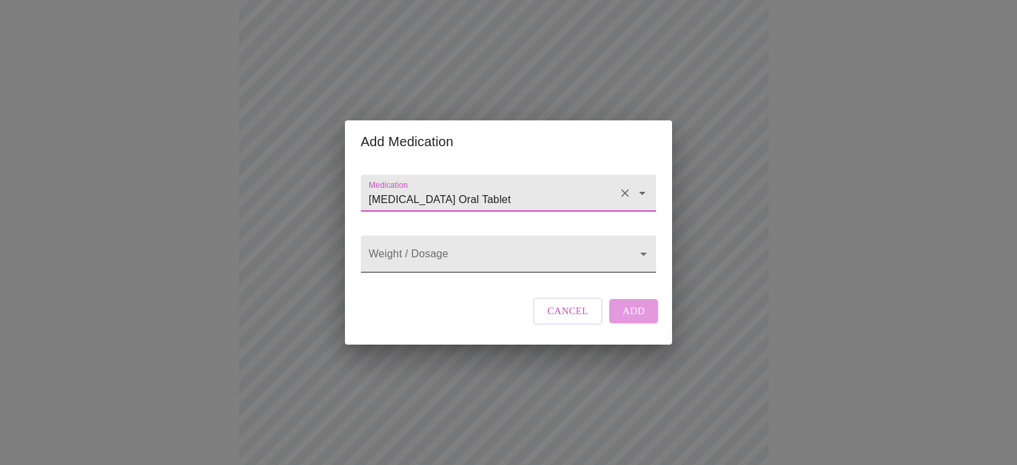
type input "Gemtesa Oral Tablet"
click at [426, 246] on body "MyMenopauseRx Appointments Messaging Labs Uploads Medications Community Refer a…" at bounding box center [508, 329] width 1006 height 1311
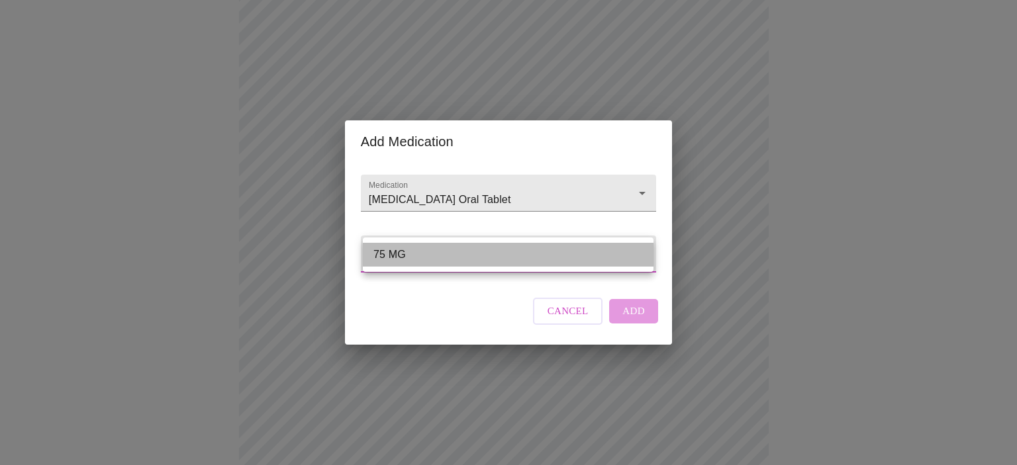
click at [376, 252] on li "75 MG" at bounding box center [508, 255] width 291 height 24
type input "75 MG"
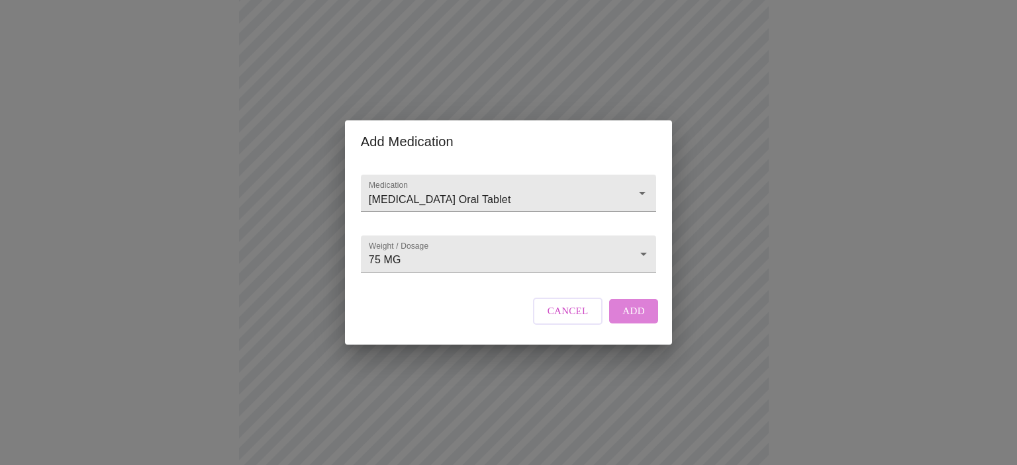
click at [633, 320] on span "Add" at bounding box center [633, 311] width 23 height 17
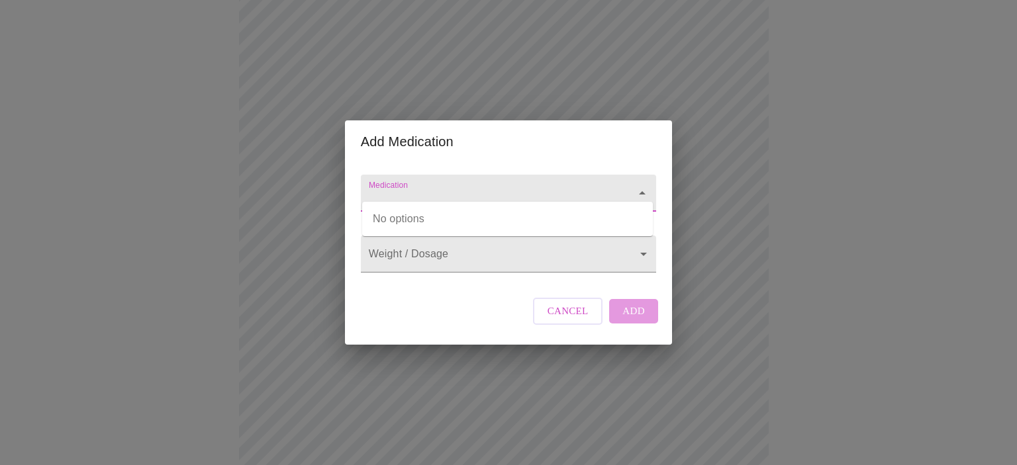
click at [407, 187] on input "Medication" at bounding box center [489, 199] width 247 height 24
type input "estrodial"
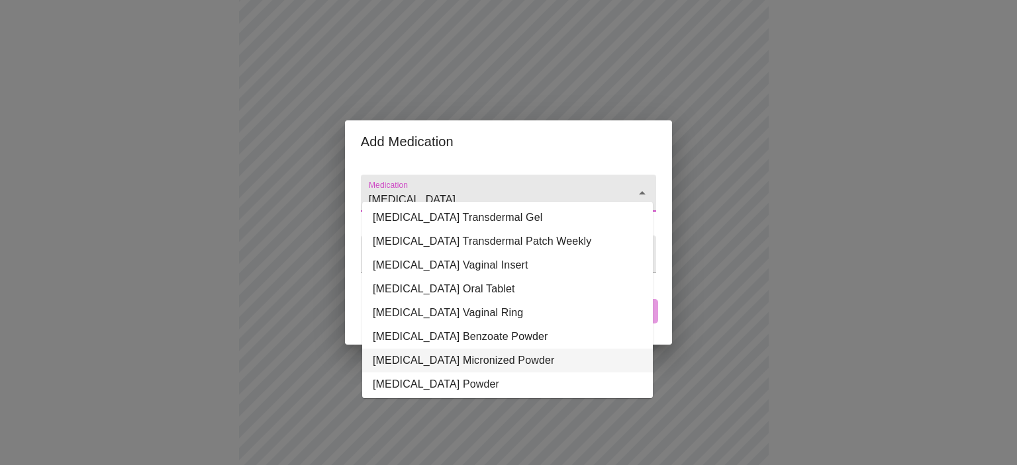
scroll to position [0, 0]
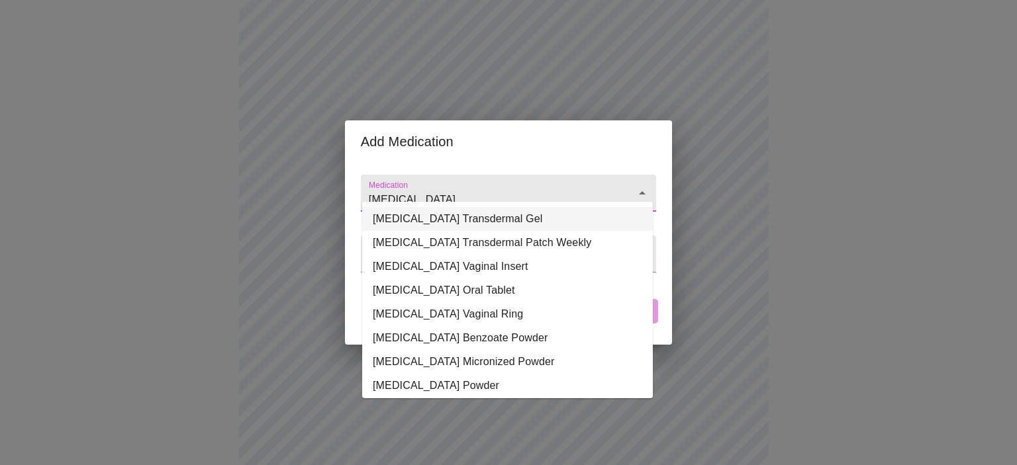
type input "estradiol"
click at [477, 267] on li "Estradiol Vaginal Insert" at bounding box center [507, 267] width 291 height 24
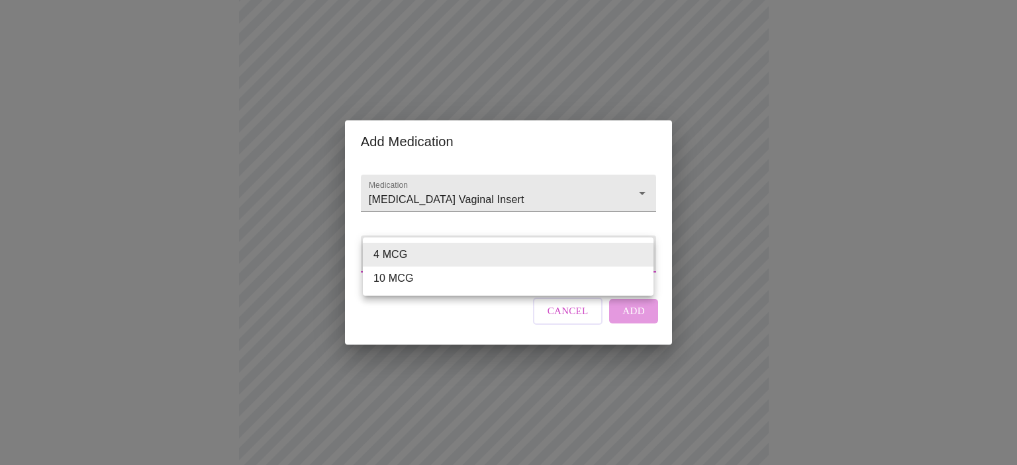
click at [424, 258] on body "MyMenopauseRx Appointments Messaging Labs Uploads Medications Community Refer a…" at bounding box center [508, 354] width 1006 height 1360
click at [639, 175] on div at bounding box center [508, 232] width 1017 height 465
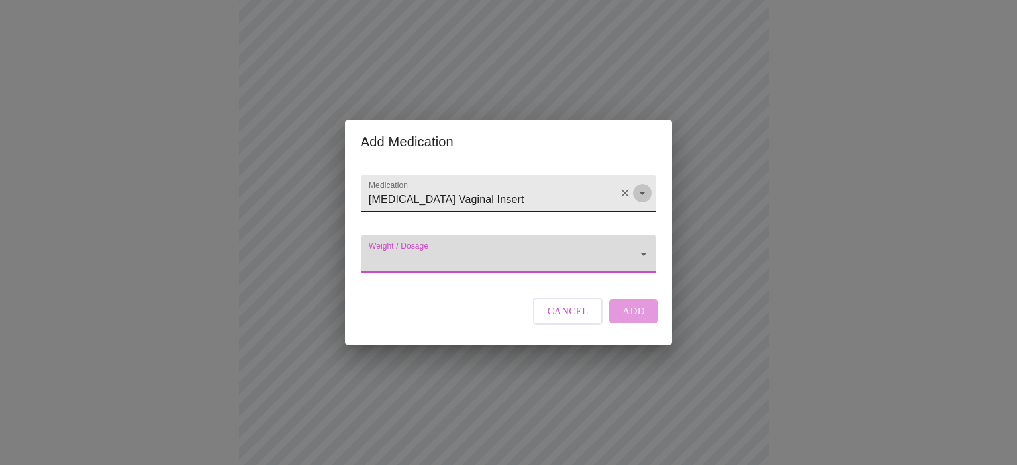
click at [639, 185] on icon "Open" at bounding box center [642, 193] width 16 height 16
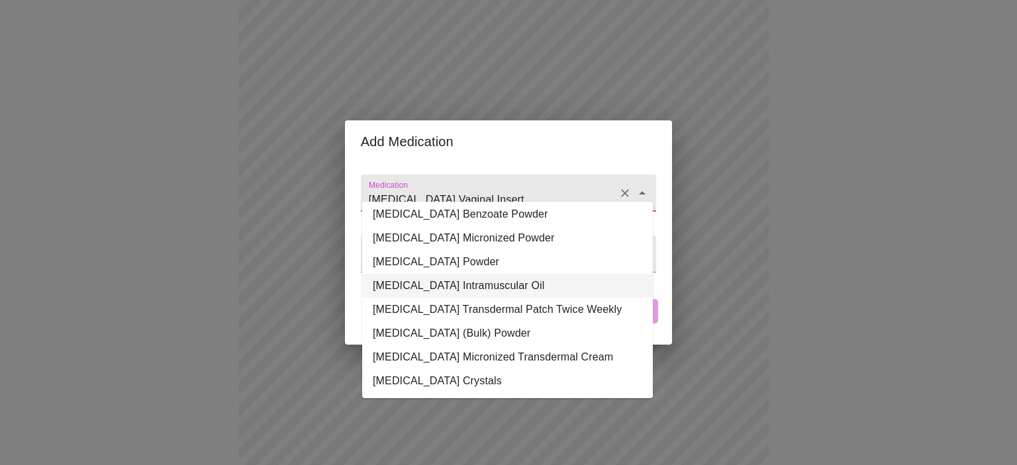
scroll to position [134, 0]
click at [453, 346] on li "Estradiol Micronized Transdermal Cream" at bounding box center [507, 358] width 291 height 24
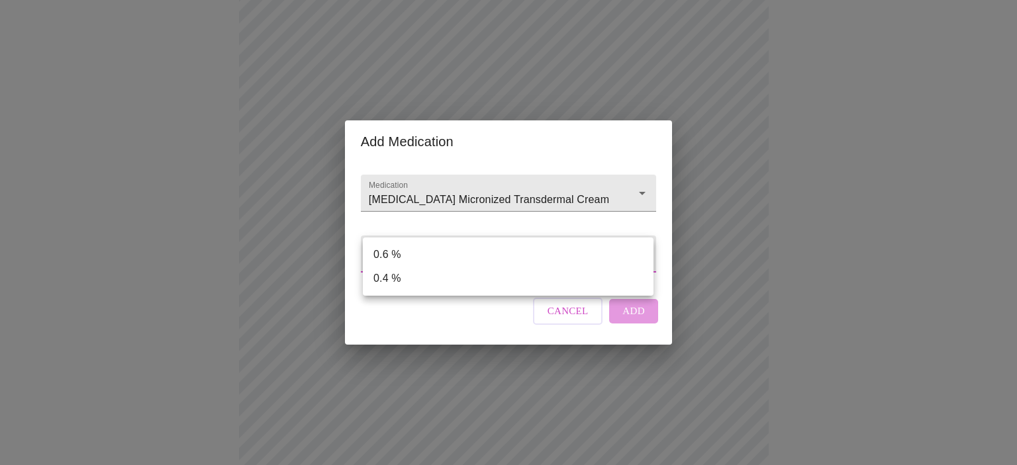
click at [624, 245] on body "MyMenopauseRx Appointments Messaging Labs Uploads Medications Community Refer a…" at bounding box center [508, 354] width 1006 height 1360
click at [639, 182] on div at bounding box center [508, 232] width 1017 height 465
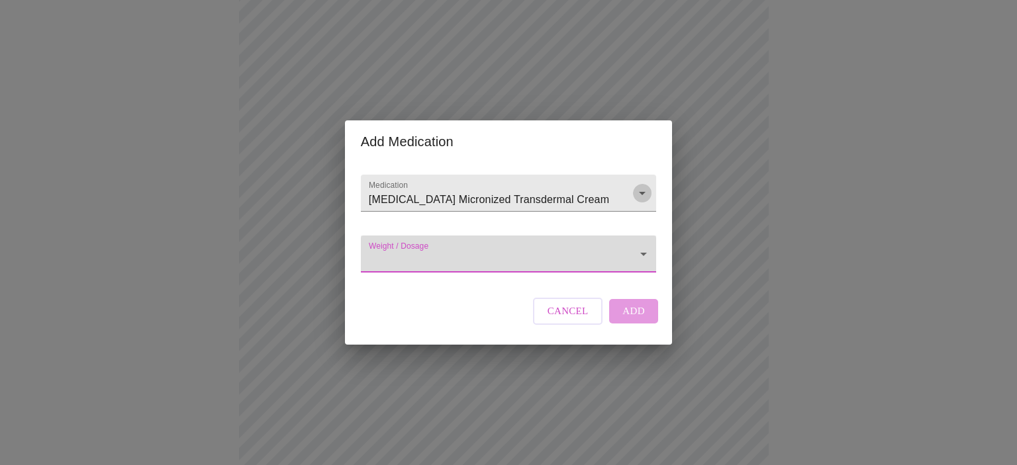
click at [639, 185] on icon "Open" at bounding box center [642, 193] width 16 height 16
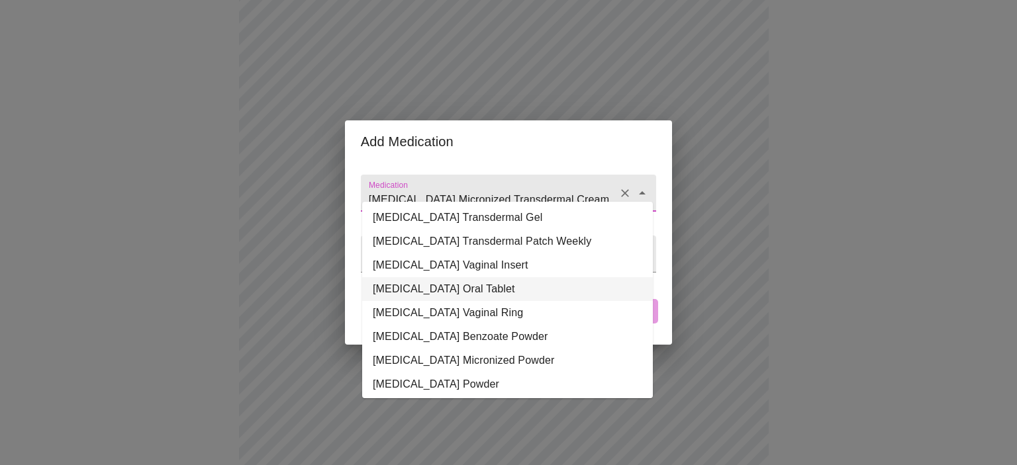
scroll to position [0, 0]
click at [467, 223] on li "Estradiol Transdermal Gel" at bounding box center [507, 219] width 291 height 24
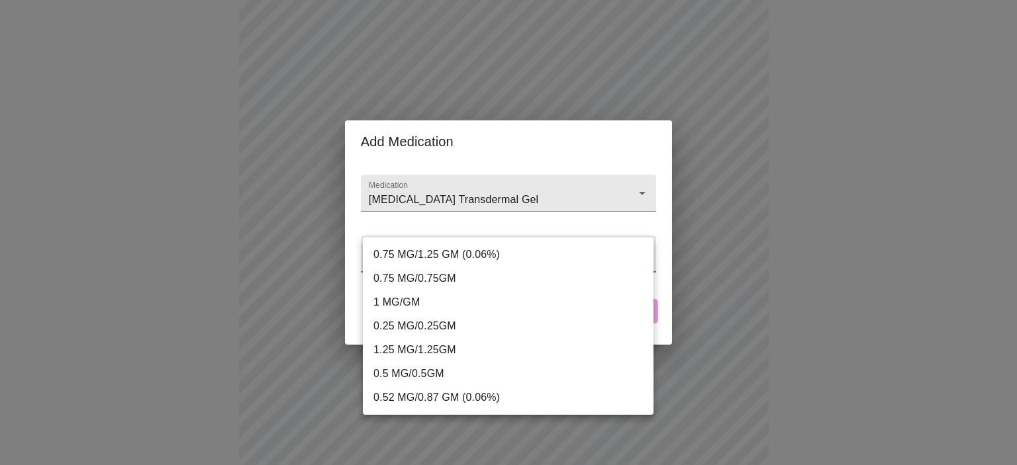
click at [636, 248] on body "MyMenopauseRx Appointments Messaging Labs Uploads Medications Community Refer a…" at bounding box center [508, 354] width 1006 height 1360
click at [567, 203] on div at bounding box center [508, 232] width 1017 height 465
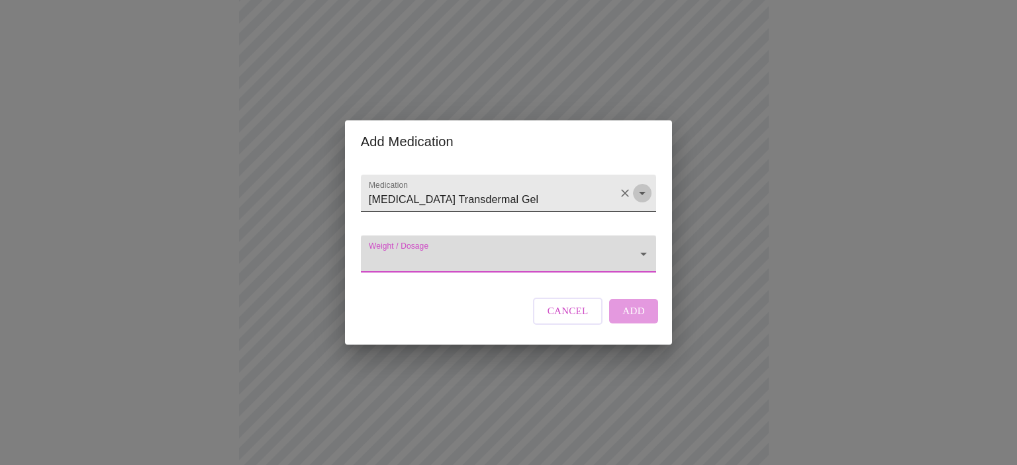
click at [639, 185] on icon "Open" at bounding box center [642, 193] width 16 height 16
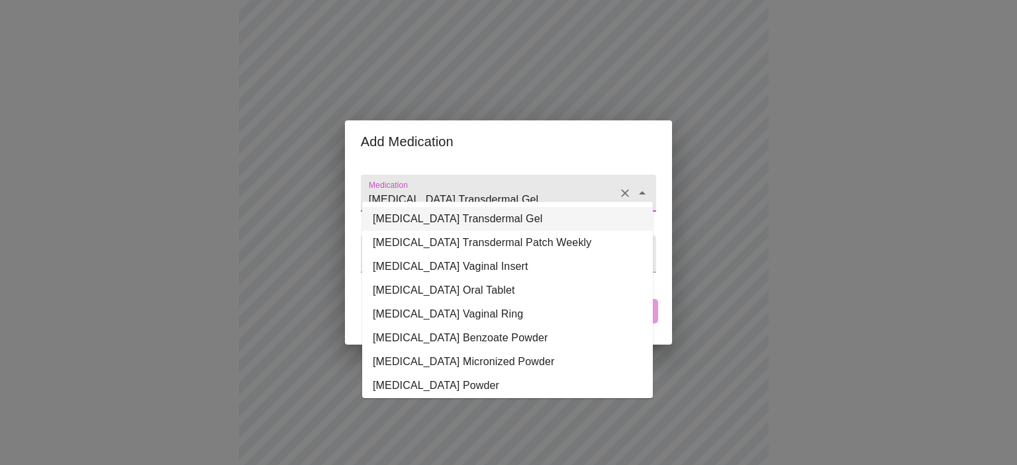
click at [414, 187] on input "Estradiol Transdermal Gel" at bounding box center [489, 199] width 247 height 24
drag, startPoint x: 418, startPoint y: 185, endPoint x: 540, endPoint y: 185, distance: 121.8
click at [540, 187] on input "Estradiol Transdermal Gel" at bounding box center [489, 199] width 247 height 24
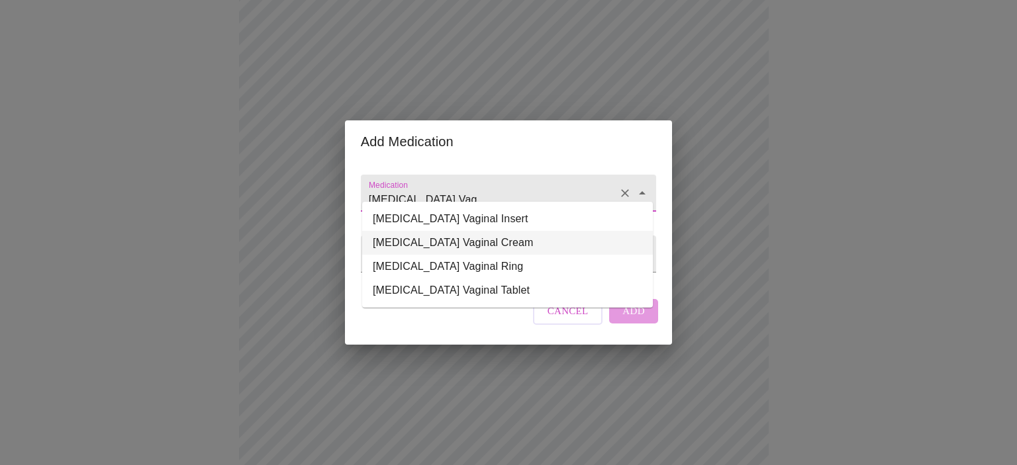
click at [440, 240] on li "Estradiol Vaginal Cream" at bounding box center [507, 243] width 291 height 24
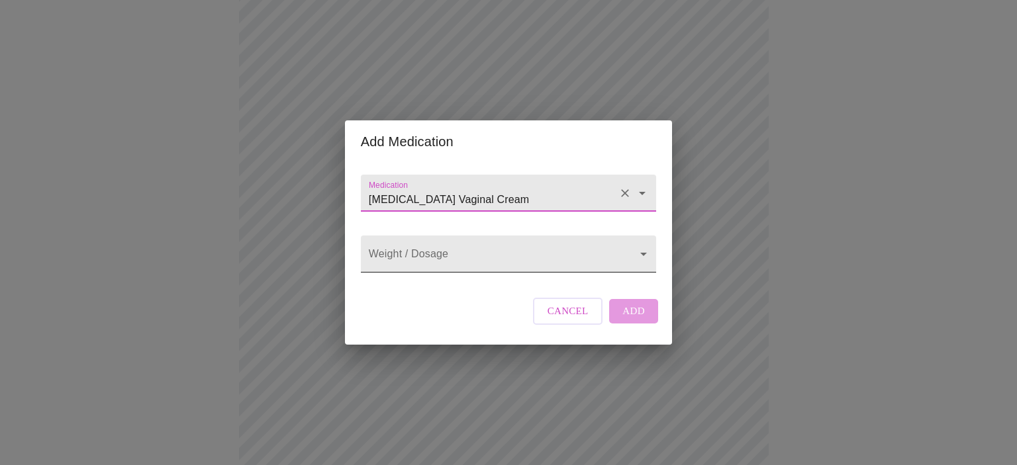
type input "Estradiol Vaginal Cream"
click at [638, 256] on body "MyMenopauseRx Appointments Messaging Labs Uploads Medications Community Refer a…" at bounding box center [508, 354] width 1006 height 1360
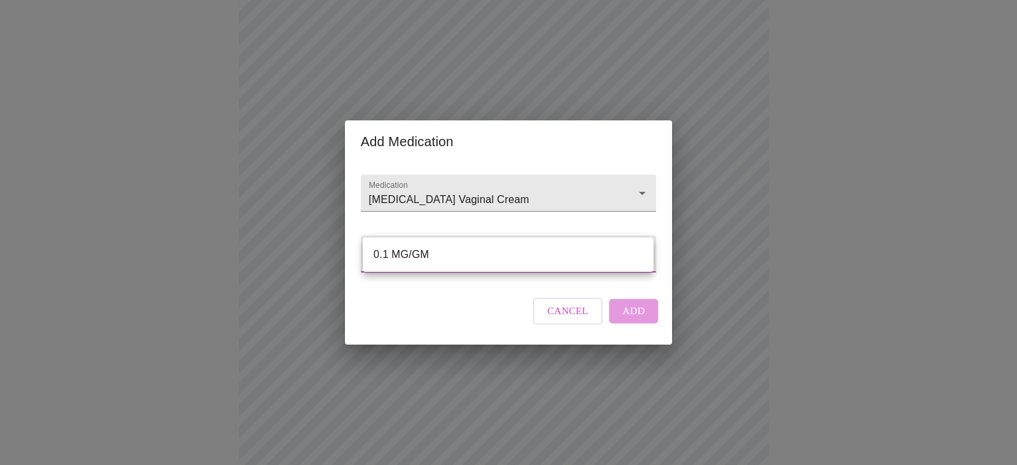
click at [513, 251] on li "0.1 MG/GM" at bounding box center [508, 255] width 291 height 24
type input "0.1 MG/GM"
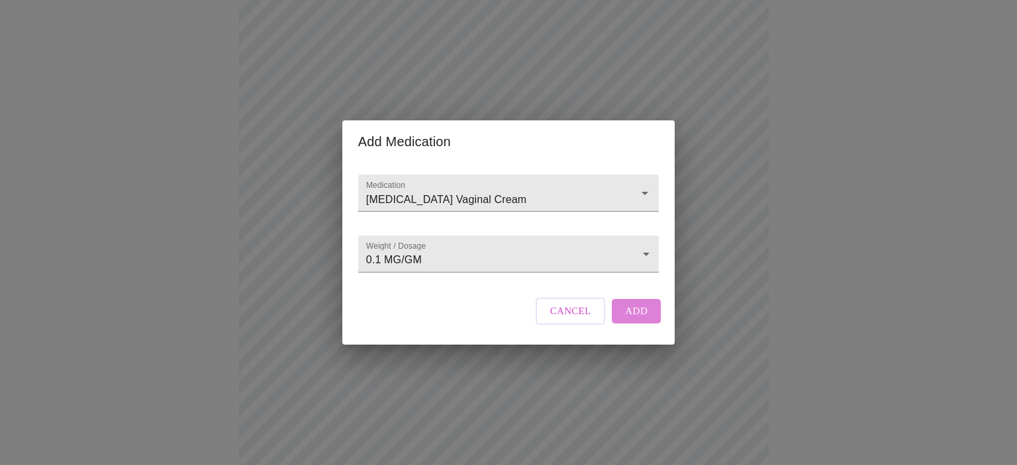
click at [645, 320] on span "Add" at bounding box center [636, 311] width 23 height 17
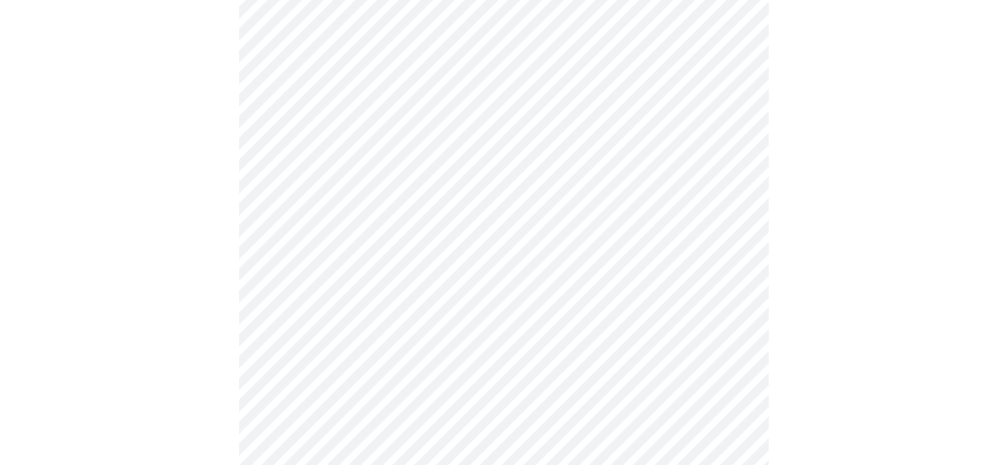
scroll to position [894, 0]
